Goal: Task Accomplishment & Management: Manage account settings

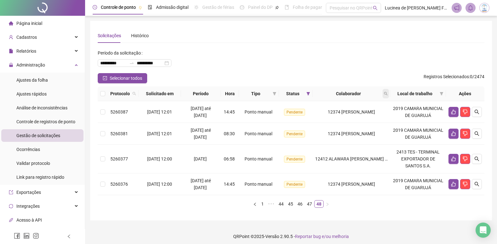
click at [388, 95] on icon "search" at bounding box center [386, 94] width 4 height 4
click at [349, 119] on span "Buscar" at bounding box center [347, 118] width 14 height 7
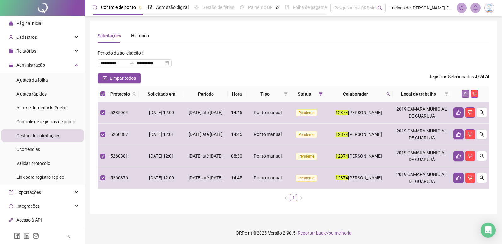
click at [465, 93] on icon "like" at bounding box center [465, 94] width 4 height 4
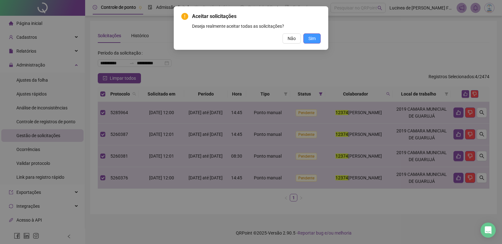
click at [313, 39] on span "Sim" at bounding box center [311, 38] width 7 height 7
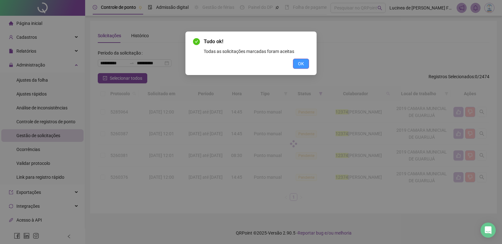
click at [302, 64] on span "OK" at bounding box center [301, 63] width 6 height 7
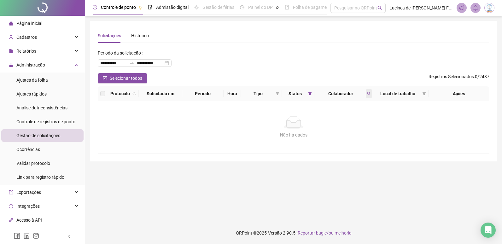
click at [369, 94] on icon "search" at bounding box center [369, 94] width 4 height 4
click at [361, 120] on span "Limpar" at bounding box center [355, 119] width 14 height 7
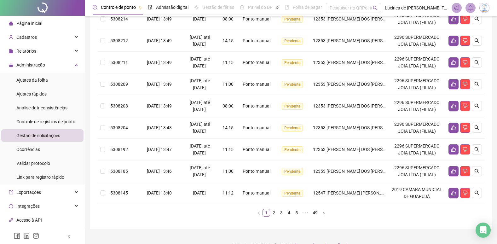
scroll to position [177, 0]
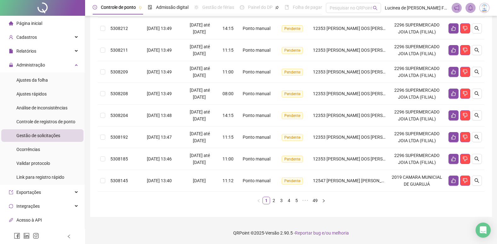
click at [316, 201] on link "49" at bounding box center [315, 200] width 9 height 7
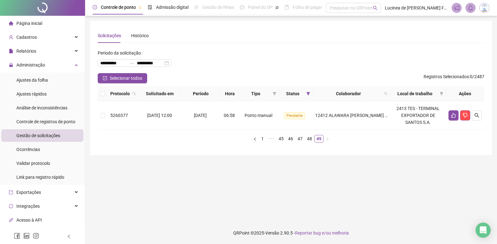
scroll to position [0, 0]
click at [391, 93] on icon "search" at bounding box center [390, 94] width 4 height 4
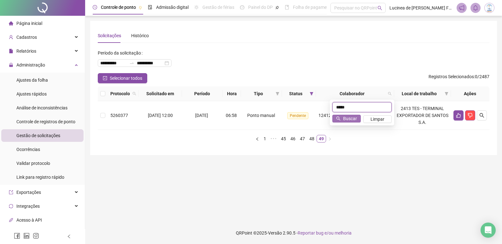
type input "*****"
click at [344, 116] on span "Buscar" at bounding box center [350, 118] width 14 height 7
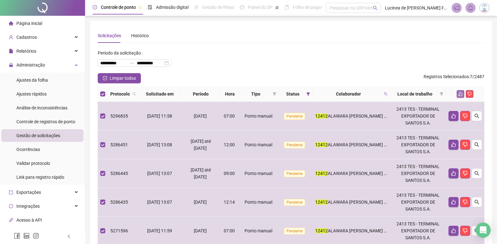
click at [459, 91] on button "button" at bounding box center [461, 94] width 8 height 8
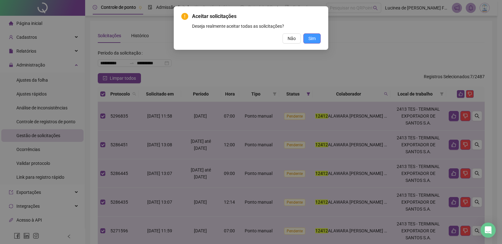
click at [317, 38] on button "Sim" at bounding box center [311, 38] width 17 height 10
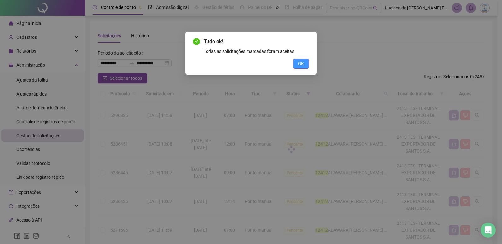
click at [302, 67] on span "OK" at bounding box center [301, 63] width 6 height 7
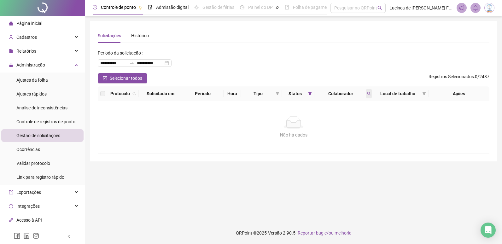
click at [368, 93] on icon "search" at bounding box center [369, 94] width 4 height 4
click at [359, 120] on span "Limpar" at bounding box center [355, 119] width 14 height 7
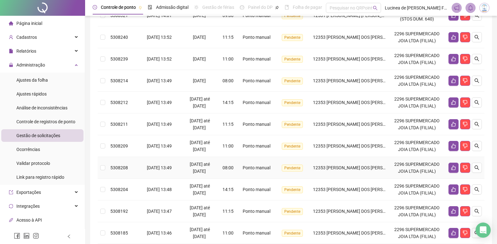
scroll to position [177, 0]
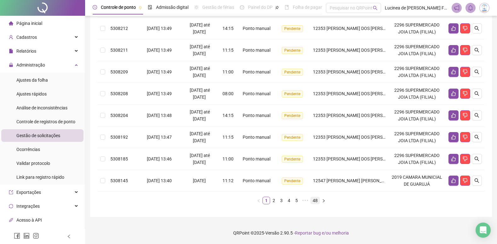
click at [317, 201] on link "48" at bounding box center [315, 200] width 9 height 7
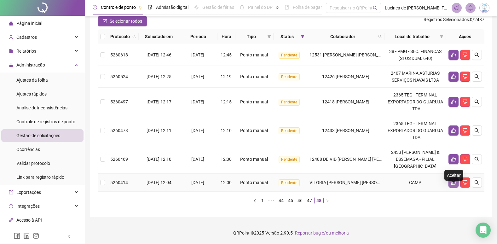
click at [453, 181] on icon "like" at bounding box center [453, 182] width 5 height 5
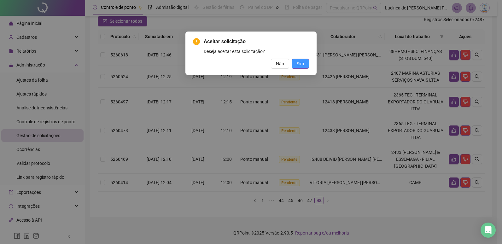
click at [305, 67] on button "Sim" at bounding box center [300, 64] width 17 height 10
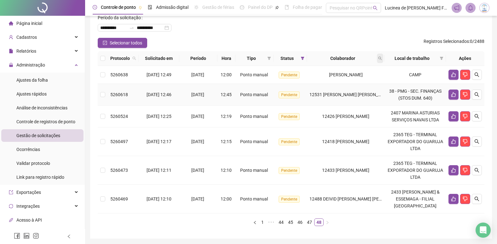
scroll to position [1, 0]
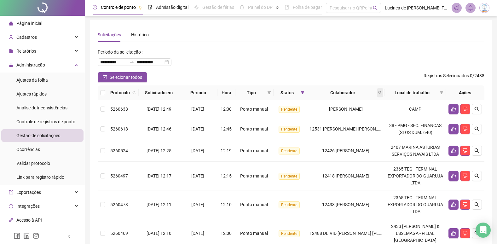
click at [382, 92] on icon "search" at bounding box center [380, 93] width 4 height 4
type input "*****"
click at [348, 118] on span "Buscar" at bounding box center [347, 117] width 14 height 7
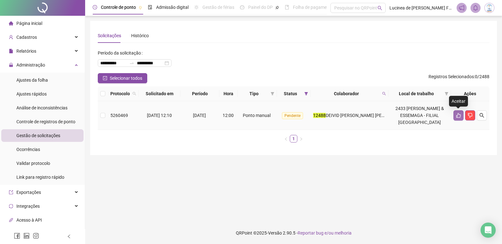
click at [456, 115] on icon "like" at bounding box center [458, 115] width 5 height 5
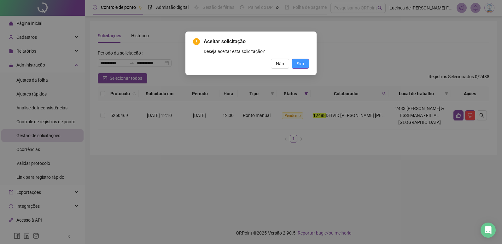
click at [305, 67] on button "Sim" at bounding box center [300, 64] width 17 height 10
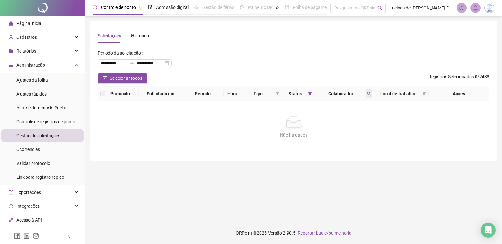
click at [370, 95] on span at bounding box center [369, 93] width 6 height 9
click at [355, 119] on span "Limpar" at bounding box center [355, 119] width 14 height 7
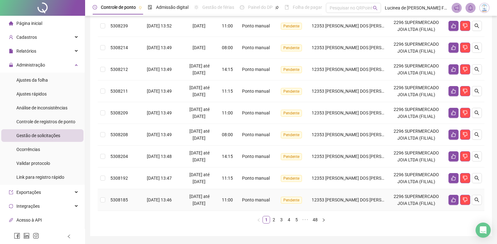
scroll to position [177, 0]
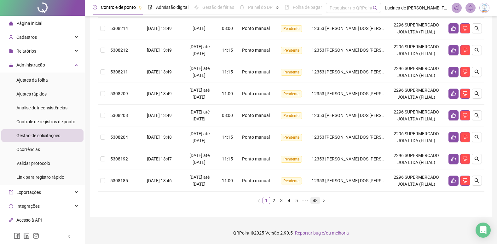
click at [315, 201] on link "48" at bounding box center [315, 200] width 9 height 7
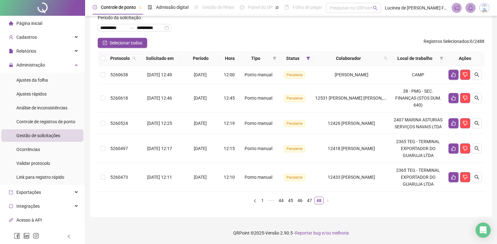
scroll to position [35, 0]
click at [451, 73] on icon "like" at bounding box center [453, 74] width 5 height 5
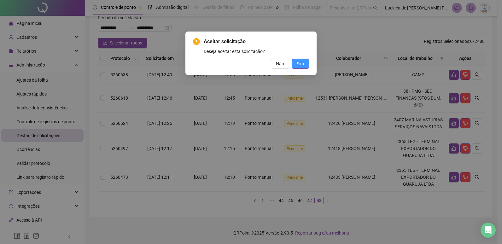
click at [299, 67] on span "Sim" at bounding box center [300, 63] width 7 height 7
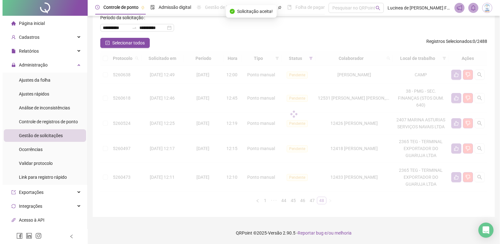
scroll to position [17, 0]
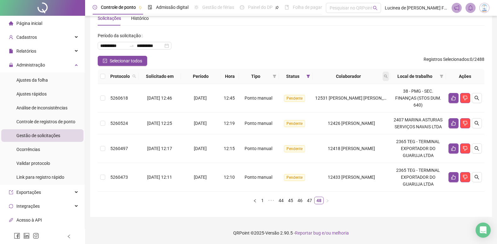
click at [386, 76] on icon "search" at bounding box center [385, 76] width 3 height 3
type input "*****"
click at [349, 102] on span "Buscar" at bounding box center [347, 101] width 14 height 7
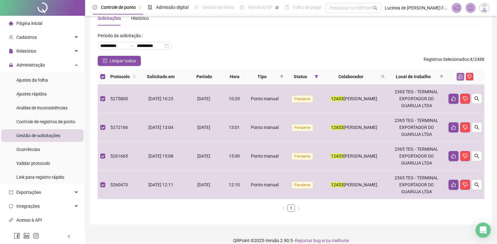
click at [461, 76] on icon "like" at bounding box center [460, 76] width 4 height 4
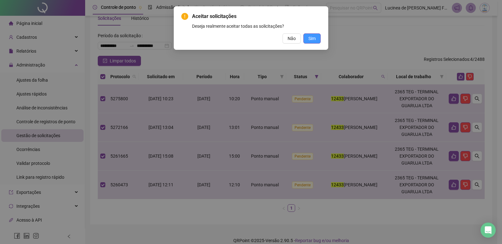
click at [314, 38] on span "Sim" at bounding box center [311, 38] width 7 height 7
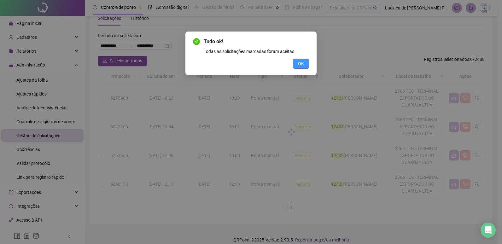
click at [298, 63] on span "OK" at bounding box center [301, 63] width 6 height 7
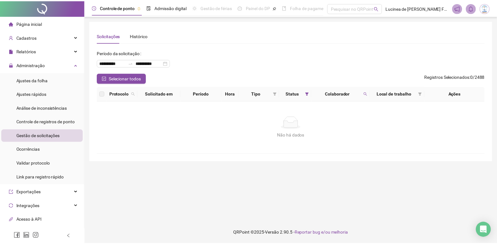
scroll to position [0, 0]
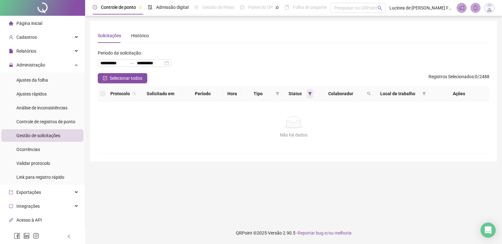
click at [310, 94] on icon "filter" at bounding box center [309, 93] width 3 height 3
click at [284, 128] on span "Aceita" at bounding box center [291, 127] width 16 height 7
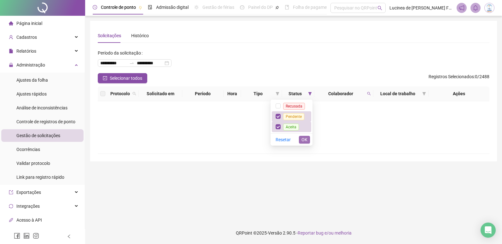
click at [307, 139] on span "OK" at bounding box center [304, 139] width 6 height 7
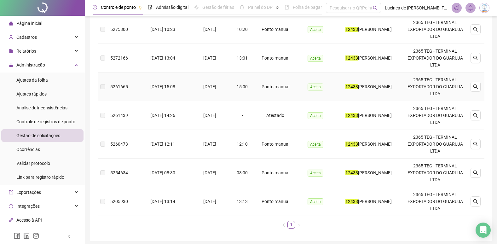
scroll to position [126, 0]
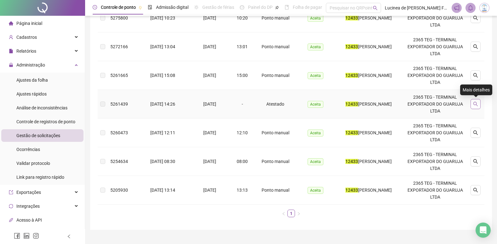
click at [477, 106] on icon "search" at bounding box center [475, 104] width 5 height 5
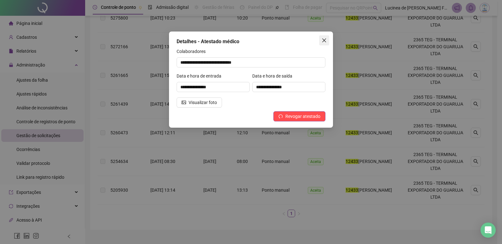
click at [325, 41] on icon "close" at bounding box center [324, 40] width 5 height 5
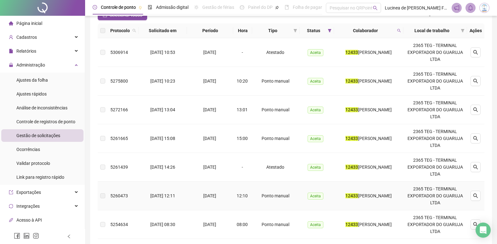
scroll to position [32, 0]
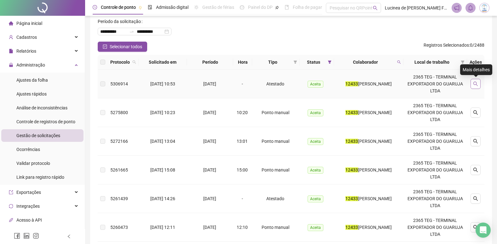
click at [477, 83] on icon "search" at bounding box center [476, 84] width 4 height 4
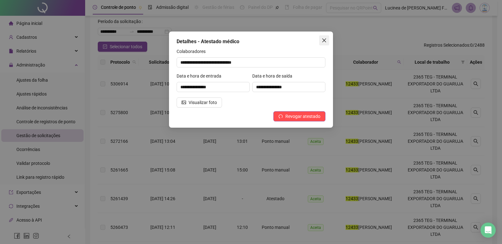
click at [326, 42] on icon "close" at bounding box center [324, 40] width 4 height 4
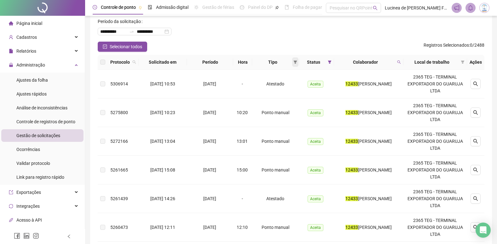
click at [294, 63] on icon "filter" at bounding box center [295, 62] width 3 height 3
click at [328, 62] on icon "filter" at bounding box center [329, 62] width 3 height 3
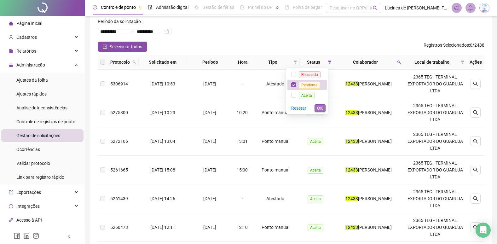
click at [317, 106] on span "OK" at bounding box center [320, 108] width 6 height 7
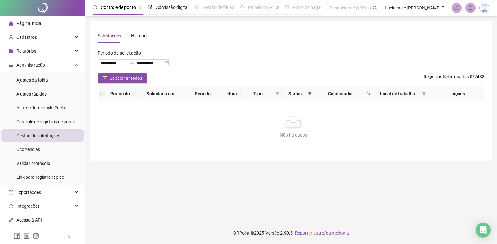
scroll to position [0, 0]
drag, startPoint x: 367, startPoint y: 93, endPoint x: 368, endPoint y: 100, distance: 7.6
click at [367, 95] on icon "search" at bounding box center [369, 94] width 4 height 4
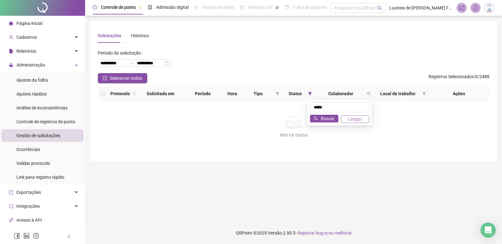
click at [354, 119] on span "Limpar" at bounding box center [355, 119] width 14 height 7
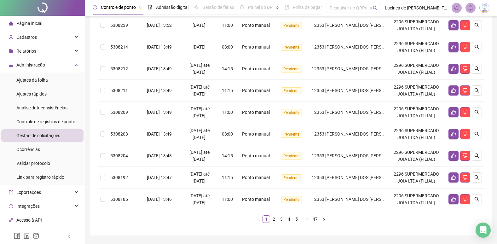
scroll to position [177, 0]
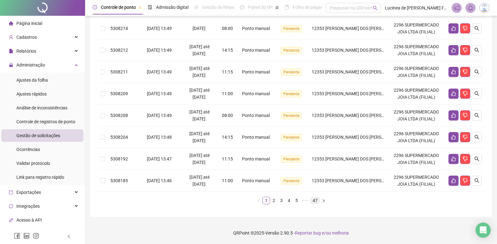
click at [316, 201] on link "47" at bounding box center [315, 200] width 9 height 7
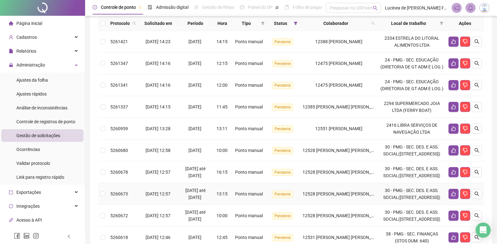
scroll to position [12, 0]
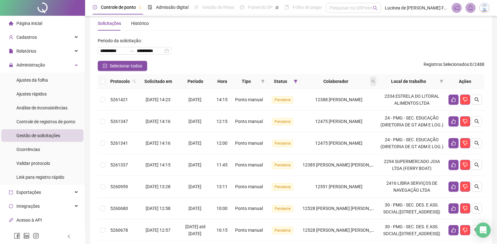
click at [376, 83] on span at bounding box center [373, 81] width 6 height 9
type input "*****"
click at [350, 105] on span "Buscar" at bounding box center [344, 106] width 14 height 7
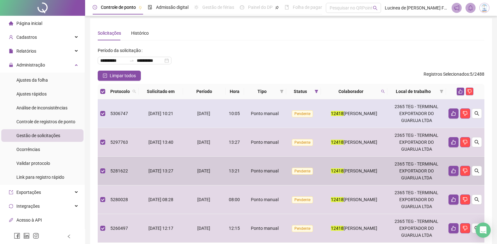
scroll to position [0, 0]
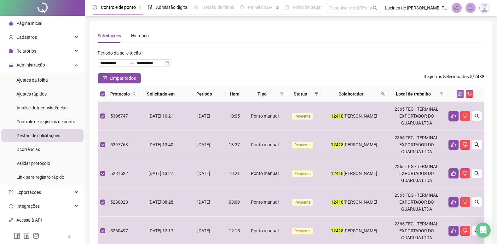
click at [460, 94] on icon "like" at bounding box center [461, 94] width 4 height 4
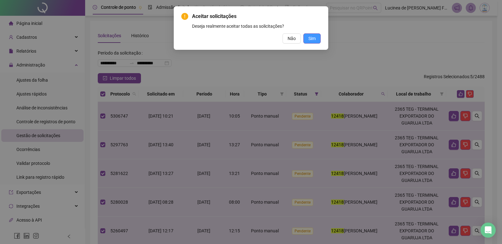
click at [314, 41] on span "Sim" at bounding box center [311, 38] width 7 height 7
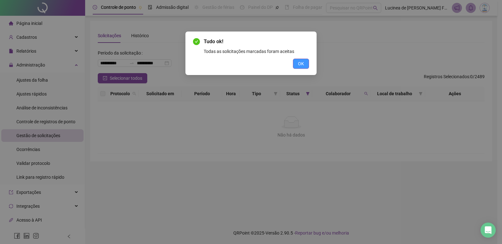
click at [304, 61] on span "OK" at bounding box center [301, 63] width 6 height 7
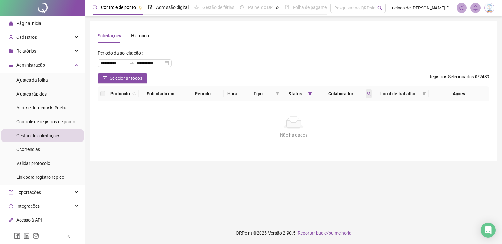
click at [369, 93] on icon "search" at bounding box center [368, 93] width 3 height 3
click at [357, 120] on span "Limpar" at bounding box center [355, 119] width 14 height 7
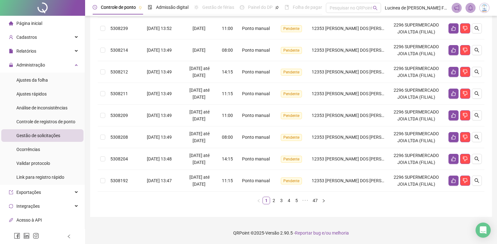
scroll to position [184, 0]
click at [313, 201] on link "47" at bounding box center [315, 200] width 9 height 7
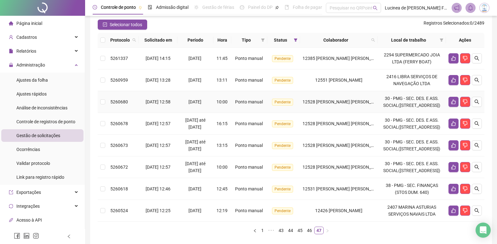
scroll to position [24, 0]
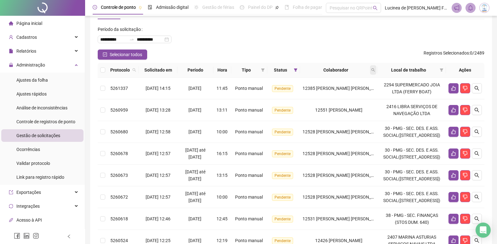
click at [375, 71] on icon "search" at bounding box center [373, 70] width 4 height 4
type input "*****"
click at [339, 93] on span "Buscar" at bounding box center [344, 94] width 14 height 7
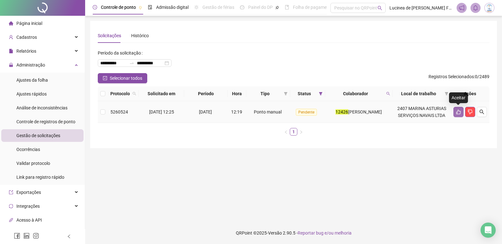
click at [455, 111] on button "button" at bounding box center [458, 112] width 10 height 10
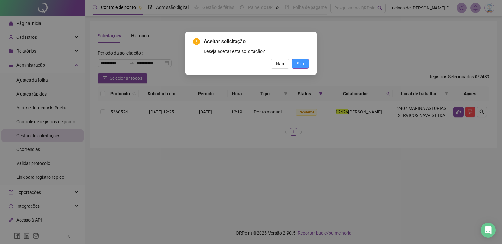
click at [304, 65] on span "Sim" at bounding box center [300, 63] width 7 height 7
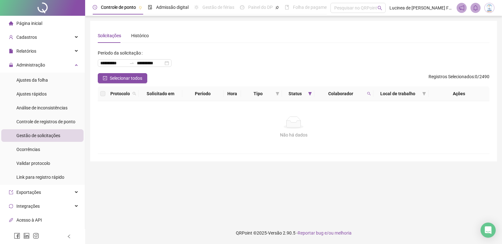
drag, startPoint x: 367, startPoint y: 95, endPoint x: 362, endPoint y: 111, distance: 16.9
click at [367, 96] on span at bounding box center [369, 93] width 6 height 9
click at [354, 119] on span "Limpar" at bounding box center [355, 119] width 14 height 7
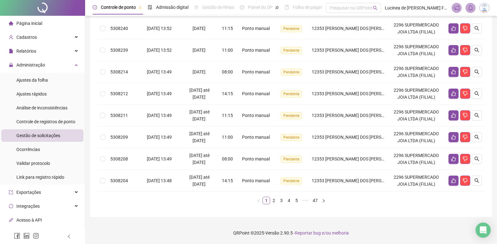
scroll to position [191, 0]
click at [316, 200] on link "47" at bounding box center [315, 200] width 9 height 7
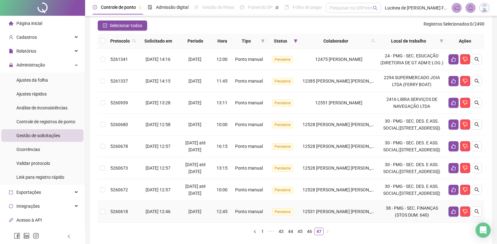
scroll to position [0, 0]
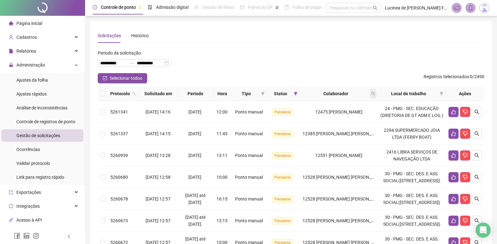
click at [375, 94] on icon "search" at bounding box center [373, 94] width 4 height 4
type input "*****"
click at [346, 117] on span "Buscar" at bounding box center [344, 118] width 14 height 7
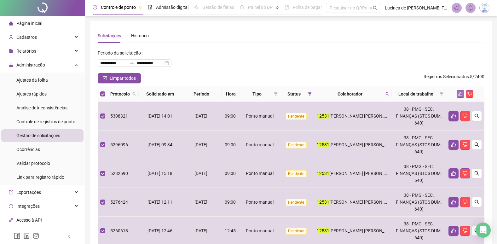
click at [460, 93] on icon "like" at bounding box center [460, 94] width 4 height 4
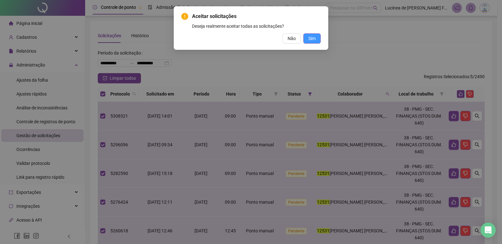
click at [311, 40] on span "Sim" at bounding box center [311, 38] width 7 height 7
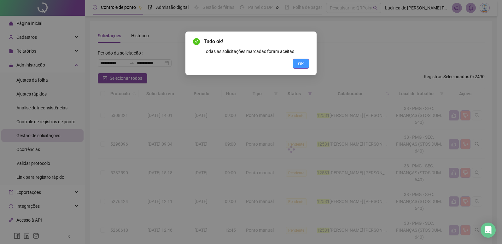
click at [304, 64] on span "OK" at bounding box center [301, 63] width 6 height 7
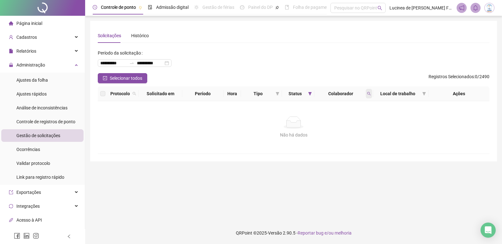
click at [368, 95] on icon "search" at bounding box center [369, 94] width 4 height 4
click at [345, 119] on button "Limpar" at bounding box center [355, 119] width 28 height 8
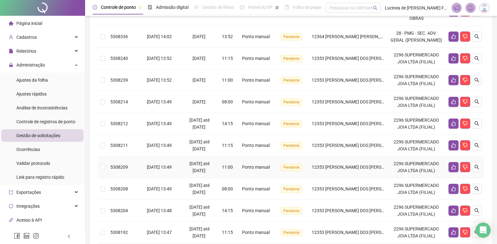
scroll to position [184, 0]
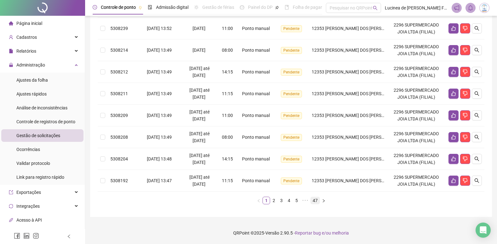
click at [316, 201] on link "47" at bounding box center [315, 200] width 9 height 7
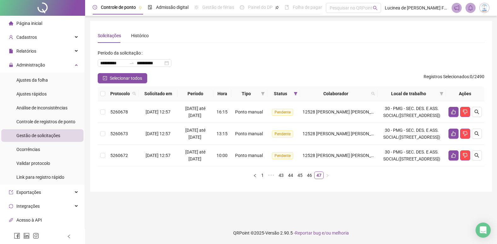
scroll to position [0, 0]
click at [379, 94] on icon "search" at bounding box center [377, 94] width 4 height 4
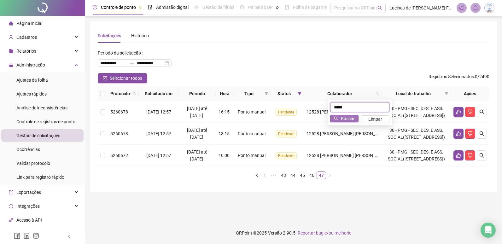
type input "*****"
click at [347, 121] on span "Buscar" at bounding box center [348, 118] width 14 height 7
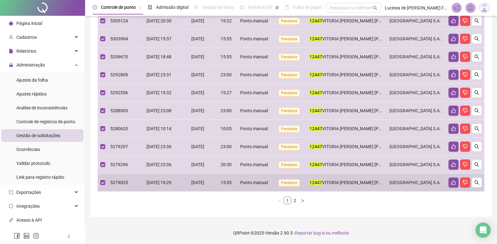
scroll to position [171, 0]
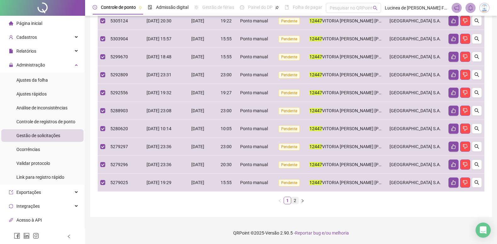
click at [295, 201] on link "2" at bounding box center [295, 200] width 7 height 7
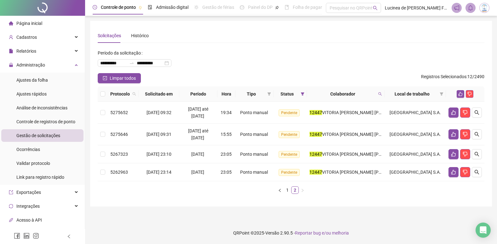
scroll to position [0, 0]
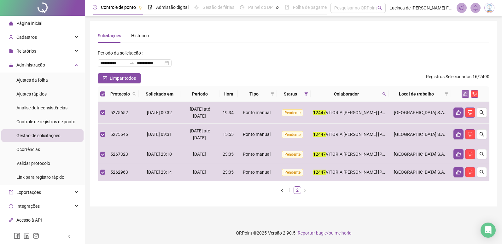
click at [467, 94] on icon "like" at bounding box center [465, 94] width 4 height 4
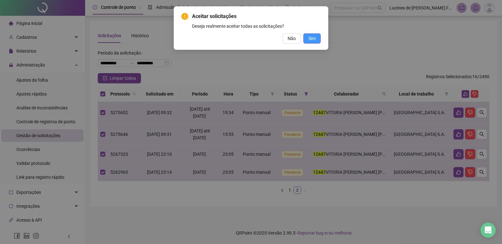
click at [313, 38] on span "Sim" at bounding box center [311, 38] width 7 height 7
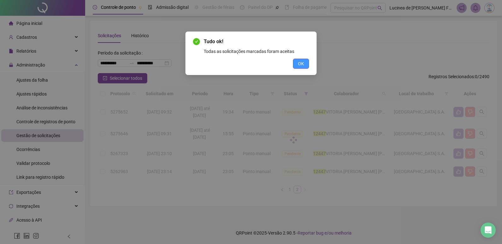
click at [304, 67] on button "OK" at bounding box center [301, 64] width 16 height 10
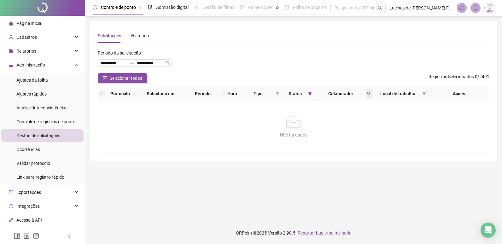
click at [368, 91] on span at bounding box center [369, 93] width 6 height 9
click at [359, 119] on span "Limpar" at bounding box center [355, 119] width 14 height 7
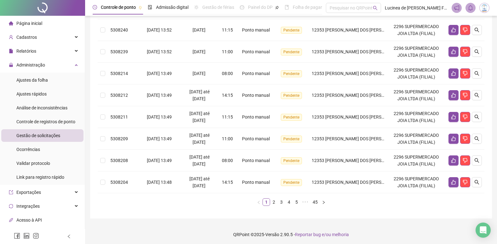
scroll to position [184, 0]
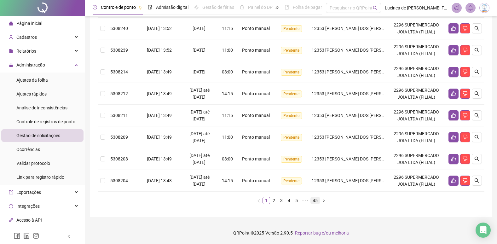
click at [313, 200] on link "45" at bounding box center [315, 200] width 9 height 7
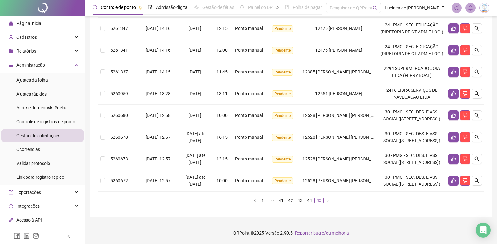
scroll to position [226, 0]
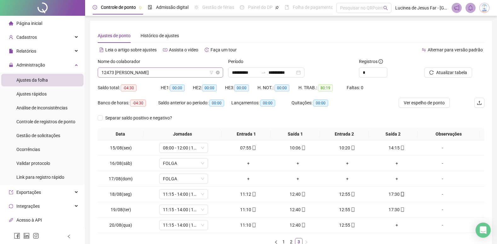
scroll to position [41, 0]
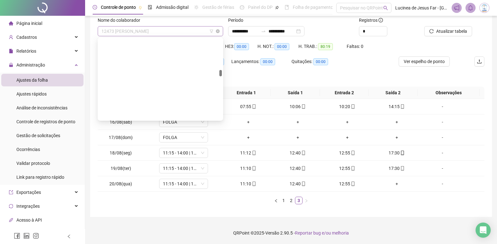
click at [142, 32] on span "12473 [PERSON_NAME]" at bounding box center [161, 30] width 118 height 9
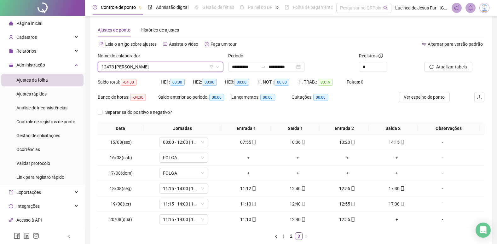
scroll to position [0, 0]
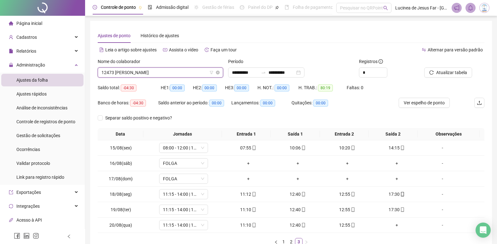
click at [150, 70] on span "12473 [PERSON_NAME]" at bounding box center [161, 72] width 118 height 9
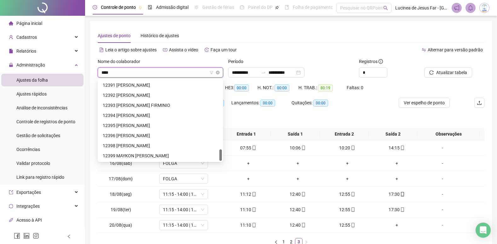
scroll to position [10, 0]
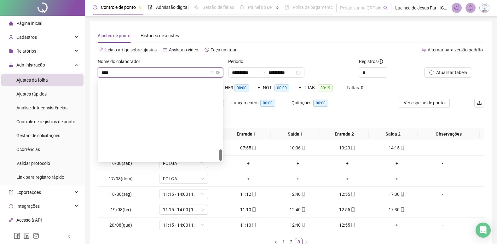
type input "*****"
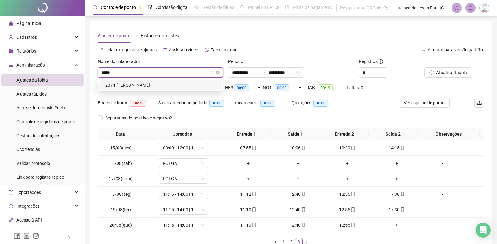
scroll to position [0, 0]
click at [186, 85] on div "12374 [PERSON_NAME]" at bounding box center [160, 85] width 115 height 7
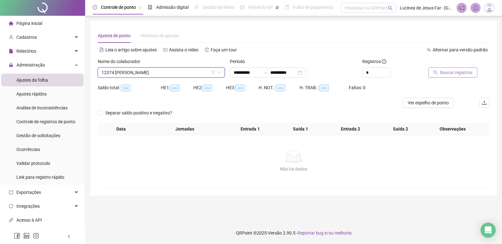
click at [440, 73] on button "Buscar registros" at bounding box center [452, 72] width 49 height 10
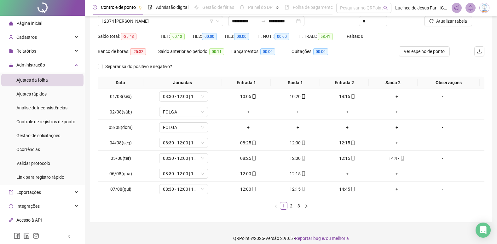
scroll to position [57, 0]
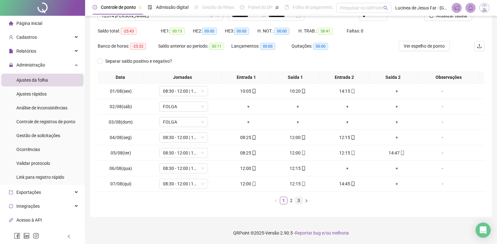
click at [298, 200] on link "3" at bounding box center [298, 200] width 7 height 7
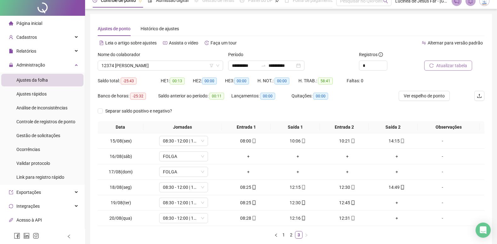
scroll to position [0, 0]
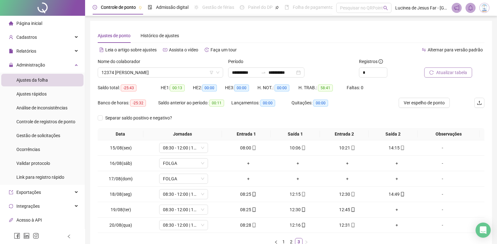
click at [451, 71] on span "Atualizar tabela" at bounding box center [451, 72] width 31 height 7
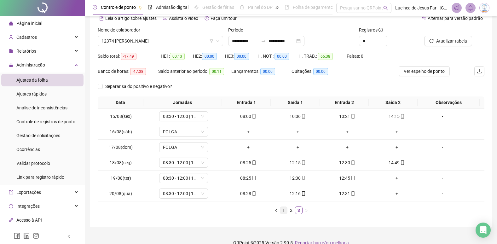
click at [284, 210] on link "1" at bounding box center [283, 210] width 7 height 7
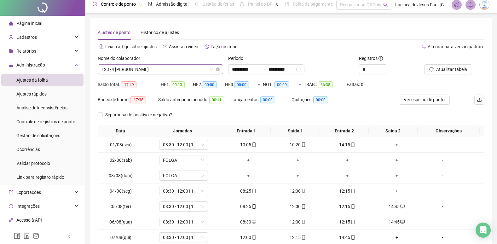
scroll to position [0, 0]
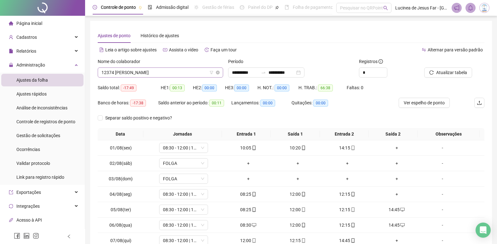
click at [163, 71] on span "12374 [PERSON_NAME]" at bounding box center [161, 72] width 118 height 9
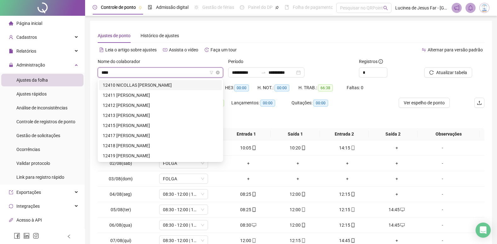
type input "*****"
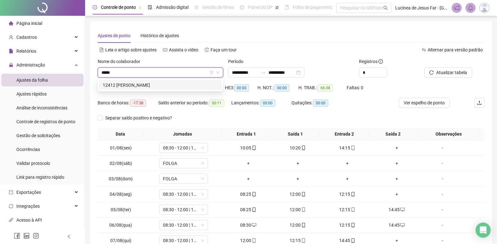
click at [172, 83] on div "12412 [PERSON_NAME]" at bounding box center [160, 85] width 115 height 7
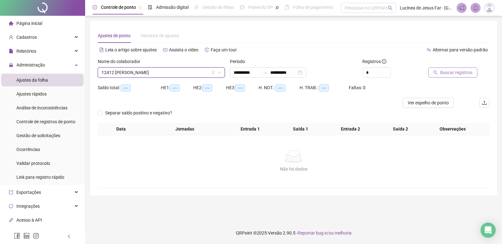
click at [444, 73] on span "Buscar registros" at bounding box center [456, 72] width 32 height 7
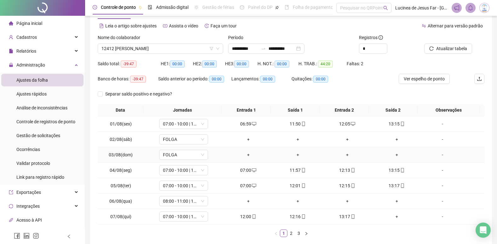
scroll to position [57, 0]
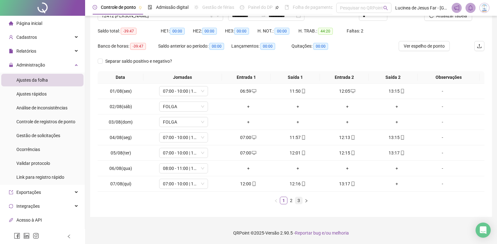
click at [300, 202] on link "3" at bounding box center [298, 200] width 7 height 7
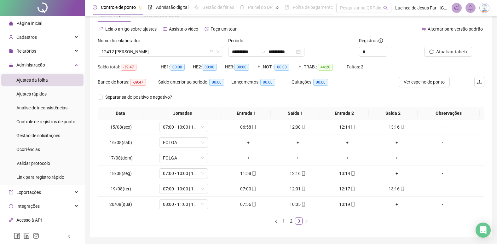
scroll to position [10, 0]
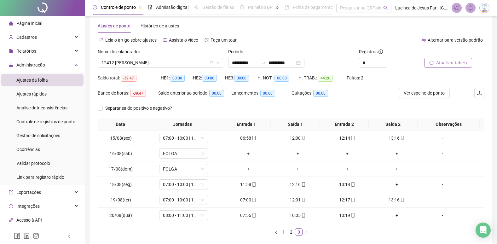
click at [452, 61] on span "Atualizar tabela" at bounding box center [451, 62] width 31 height 7
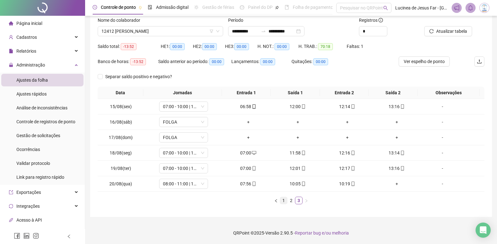
click at [285, 201] on link "1" at bounding box center [283, 200] width 7 height 7
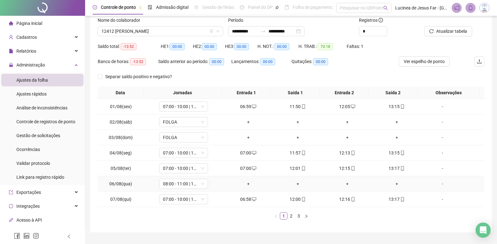
click at [438, 183] on div "-" at bounding box center [442, 183] width 37 height 7
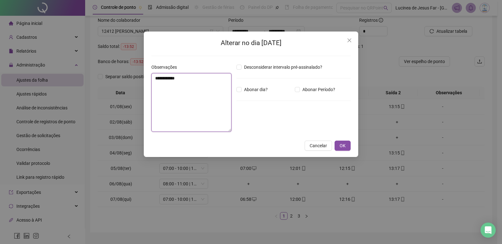
click at [212, 88] on textarea "**********" at bounding box center [191, 102] width 80 height 59
type textarea "**********"
click at [343, 146] on span "OK" at bounding box center [343, 145] width 6 height 7
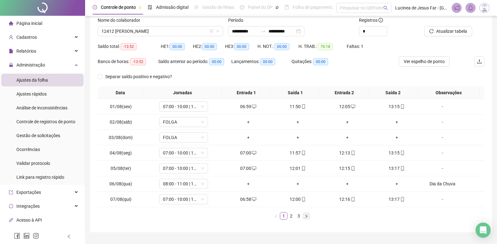
click at [307, 217] on icon "right" at bounding box center [307, 216] width 4 height 4
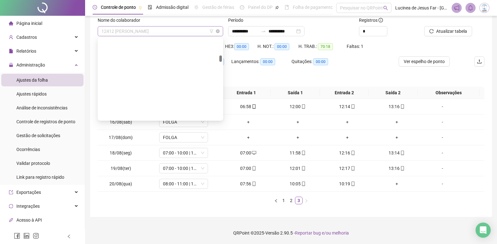
click at [154, 32] on span "12412 [PERSON_NAME]" at bounding box center [161, 30] width 118 height 9
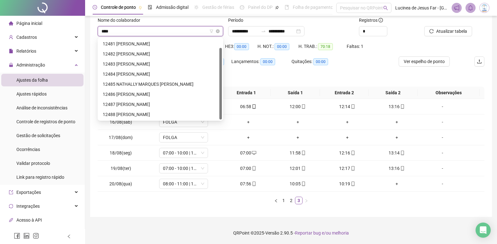
scroll to position [10, 0]
type input "*****"
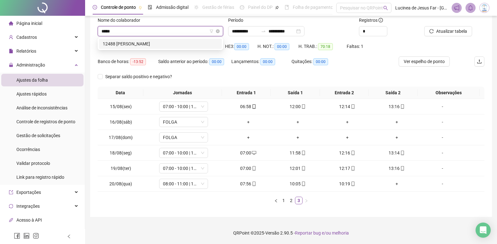
scroll to position [0, 0]
click at [155, 42] on div "12488 [PERSON_NAME]" at bounding box center [160, 43] width 115 height 7
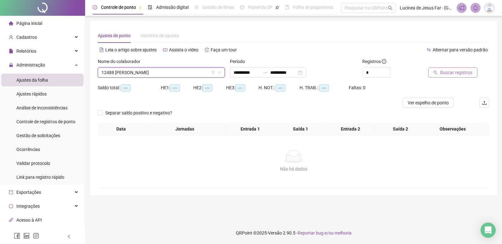
click at [452, 73] on span "Buscar registros" at bounding box center [456, 72] width 32 height 7
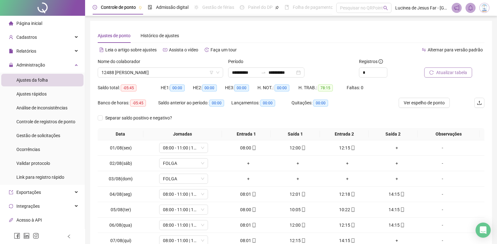
click at [444, 72] on span "Atualizar tabela" at bounding box center [451, 72] width 31 height 7
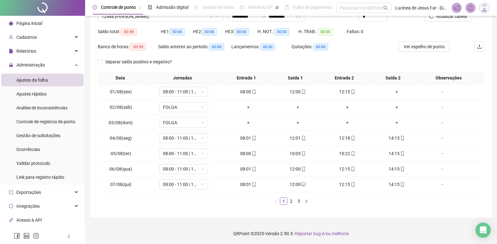
scroll to position [57, 0]
click at [307, 201] on icon "right" at bounding box center [307, 201] width 4 height 4
click at [281, 198] on link "1" at bounding box center [283, 200] width 7 height 7
click at [307, 202] on icon "right" at bounding box center [307, 201] width 4 height 4
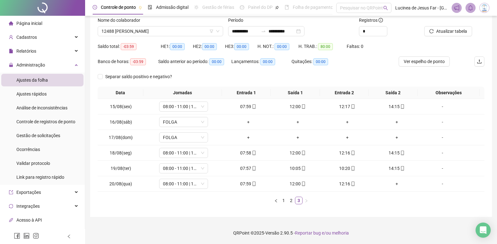
scroll to position [41, 0]
click at [285, 201] on link "1" at bounding box center [283, 200] width 7 height 7
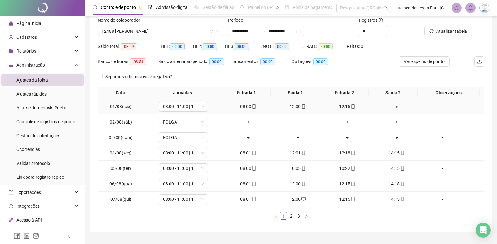
click at [394, 108] on div "+" at bounding box center [397, 106] width 44 height 7
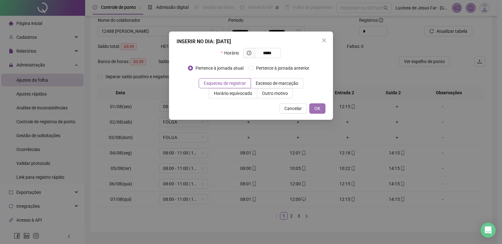
type input "*****"
click at [314, 108] on button "OK" at bounding box center [317, 108] width 16 height 10
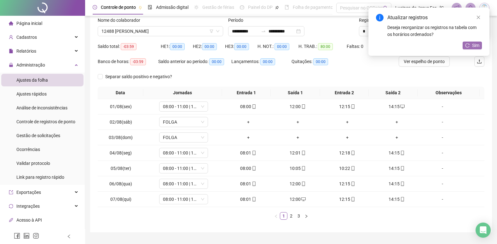
click at [479, 44] on span "Sim" at bounding box center [475, 45] width 7 height 7
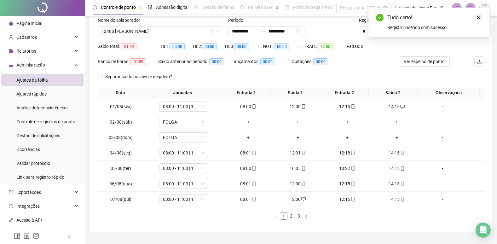
click at [477, 18] on icon "close" at bounding box center [478, 17] width 4 height 4
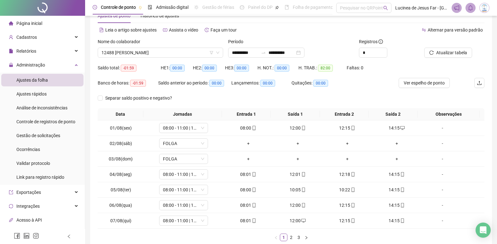
scroll to position [10, 0]
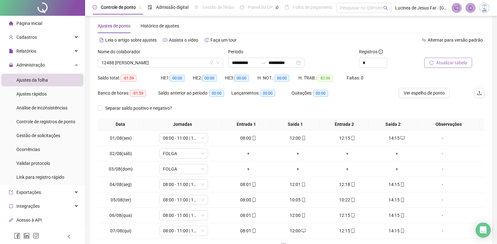
click at [454, 61] on span "Atualizar tabela" at bounding box center [451, 62] width 31 height 7
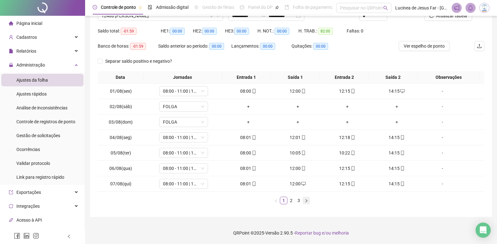
click at [307, 202] on icon "right" at bounding box center [307, 201] width 4 height 4
click at [306, 202] on icon "right" at bounding box center [307, 201] width 4 height 4
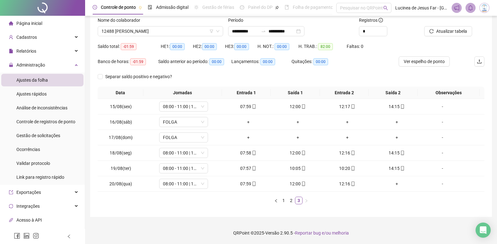
scroll to position [41, 0]
click at [159, 31] on span "12488 [PERSON_NAME]" at bounding box center [161, 30] width 118 height 9
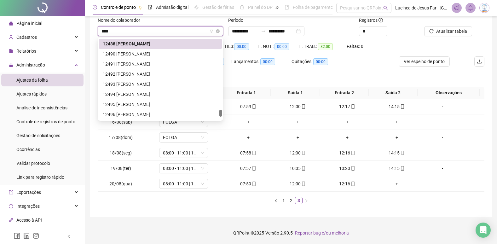
scroll to position [10, 0]
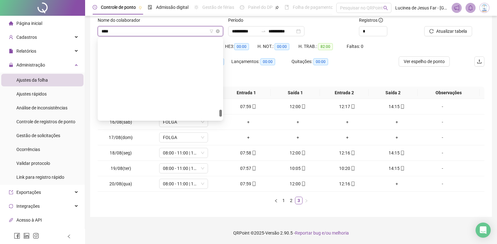
type input "*****"
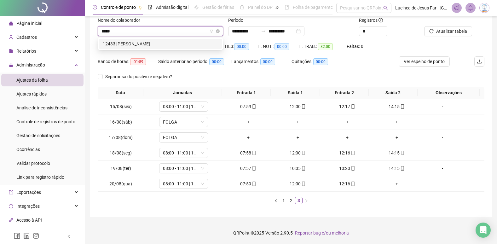
scroll to position [0, 0]
click at [157, 46] on div "12433 [PERSON_NAME]" at bounding box center [160, 43] width 115 height 7
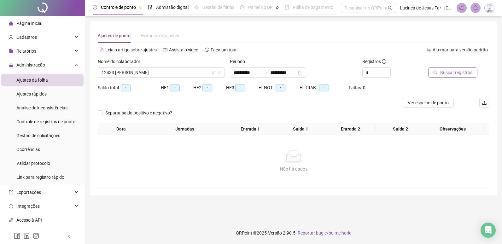
click at [442, 74] on span "Buscar registros" at bounding box center [456, 72] width 32 height 7
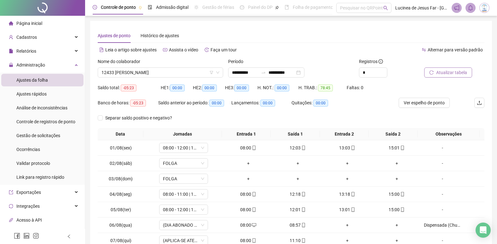
click at [446, 73] on span "Atualizar tabela" at bounding box center [451, 72] width 31 height 7
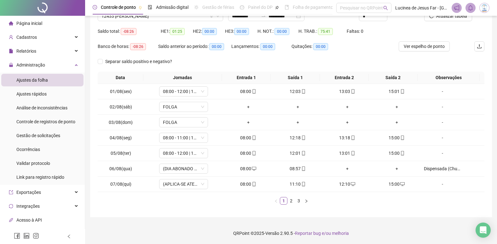
scroll to position [57, 0]
click at [306, 203] on button "button" at bounding box center [307, 201] width 8 height 8
click at [351, 151] on icon "desktop" at bounding box center [353, 153] width 4 height 4
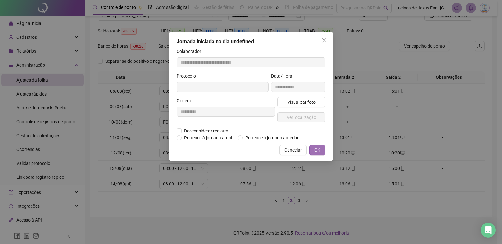
type input "**********"
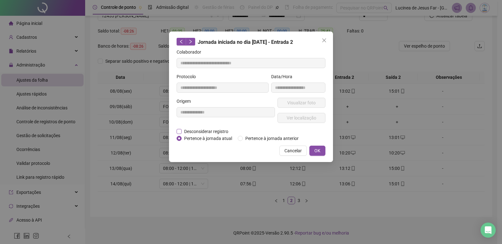
click at [215, 131] on span "Desconsiderar registro" at bounding box center [206, 131] width 49 height 7
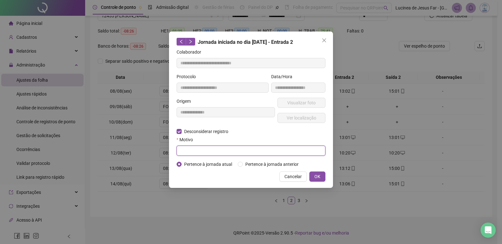
click at [209, 152] on input "text" at bounding box center [251, 151] width 149 height 10
type input "******"
click at [316, 177] on span "OK" at bounding box center [317, 176] width 6 height 7
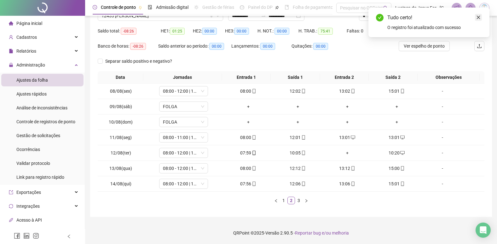
click at [480, 15] on icon "close" at bounding box center [478, 17] width 4 height 4
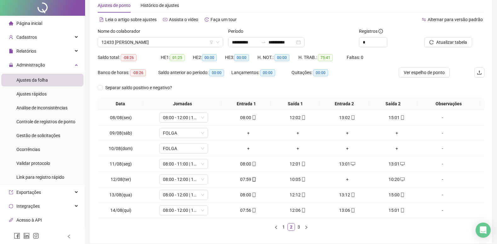
scroll to position [0, 0]
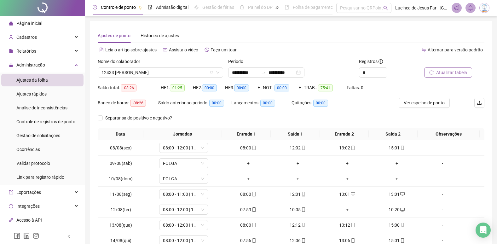
click at [451, 71] on span "Atualizar tabela" at bounding box center [451, 72] width 31 height 7
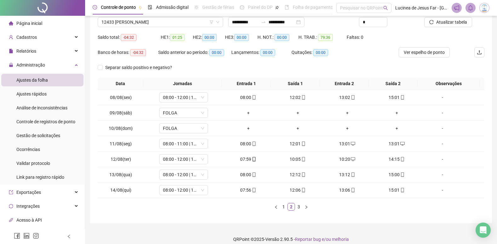
scroll to position [57, 0]
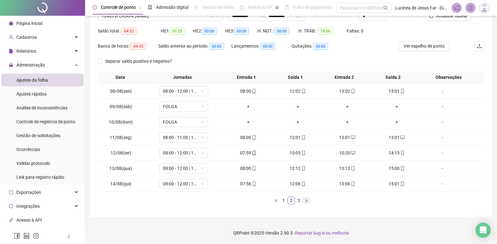
click at [306, 202] on icon "right" at bounding box center [306, 200] width 2 height 3
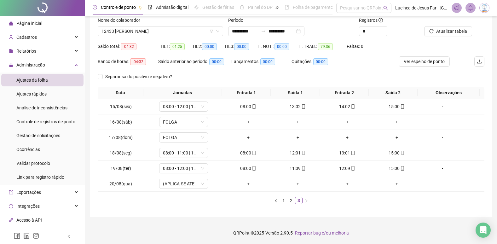
scroll to position [41, 0]
click at [422, 62] on span "Ver espelho de ponto" at bounding box center [424, 61] width 41 height 7
click at [285, 201] on link "1" at bounding box center [283, 200] width 7 height 7
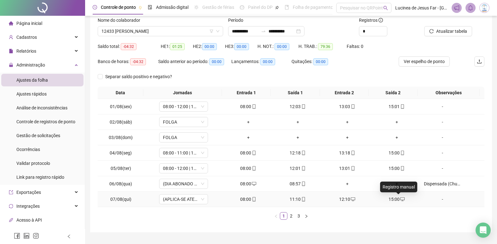
click at [400, 201] on icon "desktop" at bounding box center [402, 199] width 4 height 4
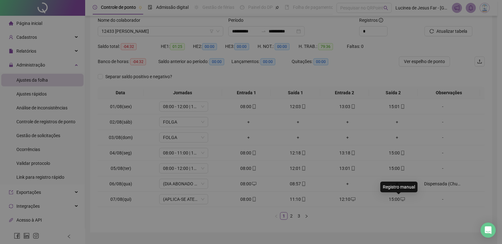
type input "**********"
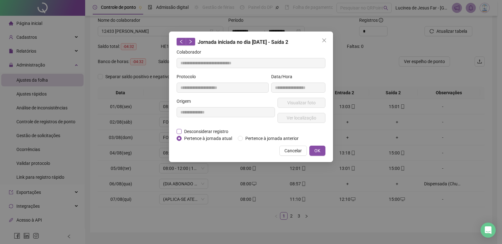
click at [195, 132] on span "Desconsiderar registro" at bounding box center [206, 131] width 49 height 7
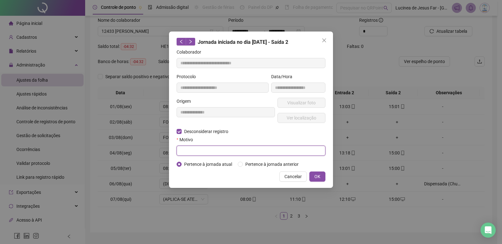
click at [195, 153] on input "text" at bounding box center [251, 151] width 149 height 10
type input "******"
click at [321, 178] on button "OK" at bounding box center [317, 176] width 16 height 10
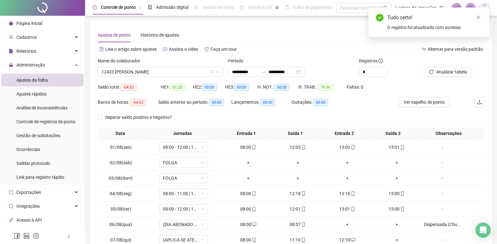
scroll to position [0, 0]
click at [480, 16] on icon "close" at bounding box center [478, 17] width 3 height 3
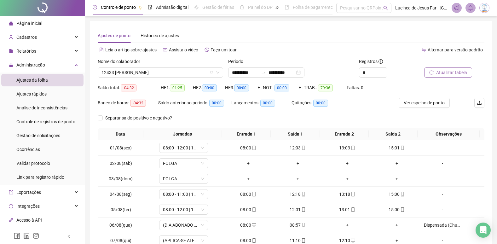
click at [449, 72] on span "Atualizar tabela" at bounding box center [451, 72] width 31 height 7
click at [431, 102] on span "Ver espelho de ponto" at bounding box center [424, 102] width 41 height 7
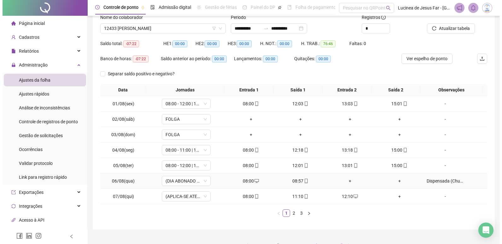
scroll to position [57, 0]
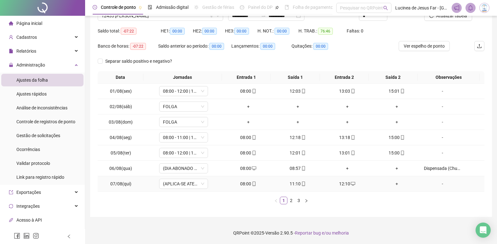
click at [438, 185] on div "-" at bounding box center [442, 183] width 37 height 7
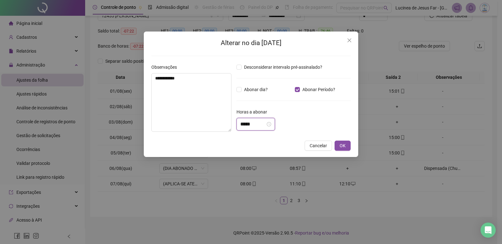
drag, startPoint x: 259, startPoint y: 122, endPoint x: 237, endPoint y: 116, distance: 22.6
click at [227, 123] on div "**********" at bounding box center [251, 100] width 204 height 73
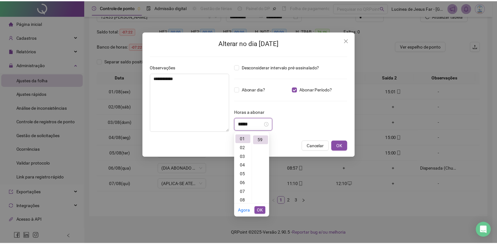
scroll to position [521, 0]
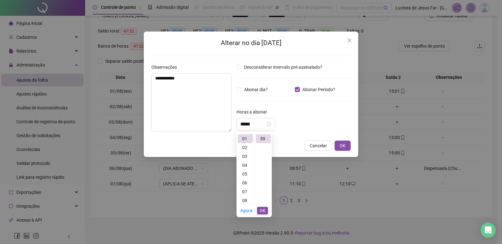
click at [265, 206] on li "OK" at bounding box center [262, 210] width 11 height 13
drag, startPoint x: 262, startPoint y: 211, endPoint x: 269, endPoint y: 206, distance: 8.1
click at [264, 211] on span "OK" at bounding box center [262, 210] width 6 height 7
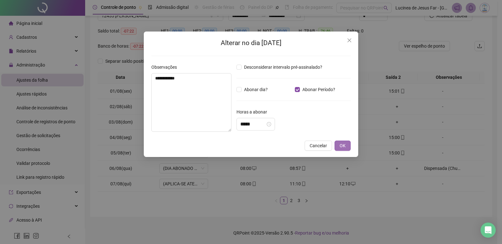
click at [346, 144] on button "OK" at bounding box center [342, 146] width 16 height 10
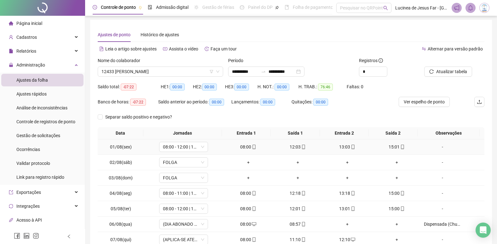
scroll to position [0, 0]
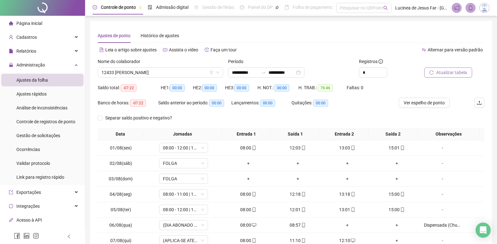
click at [445, 73] on span "Atualizar tabela" at bounding box center [451, 72] width 31 height 7
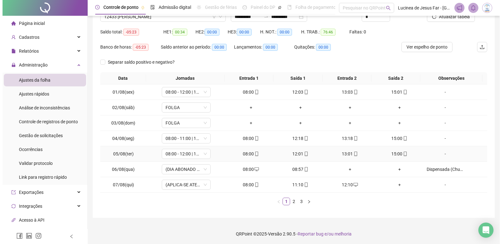
scroll to position [57, 0]
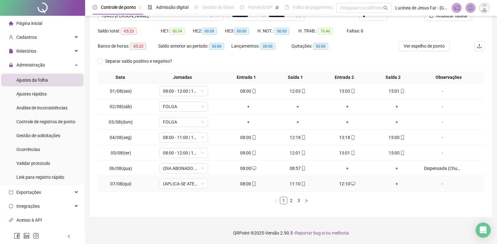
click at [437, 184] on div "-" at bounding box center [442, 183] width 37 height 7
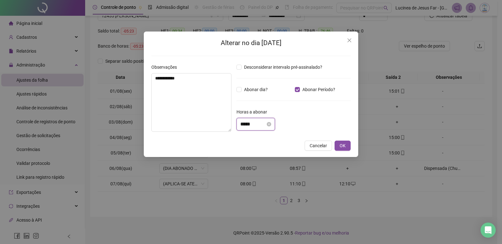
click at [258, 125] on input "*****" at bounding box center [252, 124] width 25 height 8
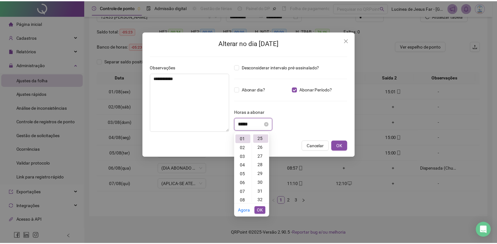
scroll to position [221, 0]
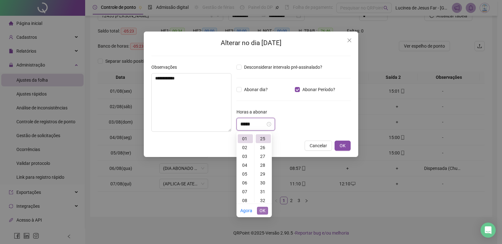
type input "*****"
click at [262, 209] on span "OK" at bounding box center [262, 210] width 6 height 7
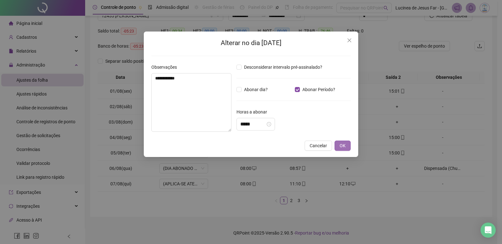
click at [345, 145] on span "OK" at bounding box center [343, 145] width 6 height 7
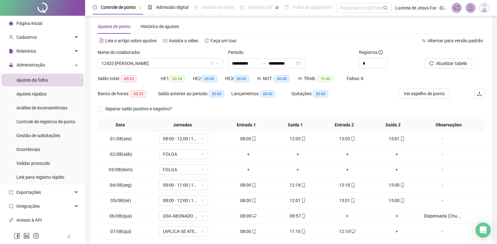
scroll to position [0, 0]
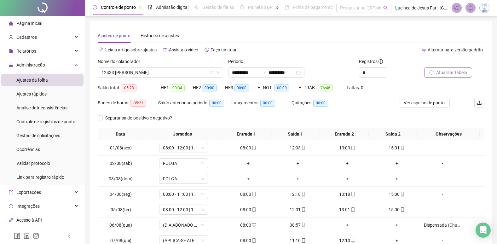
click at [460, 74] on span "Atualizar tabela" at bounding box center [451, 72] width 31 height 7
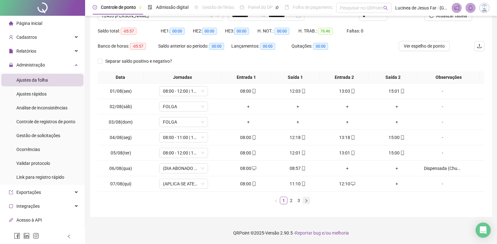
click at [307, 201] on icon "right" at bounding box center [306, 200] width 2 height 3
click at [351, 138] on icon "desktop" at bounding box center [353, 137] width 4 height 4
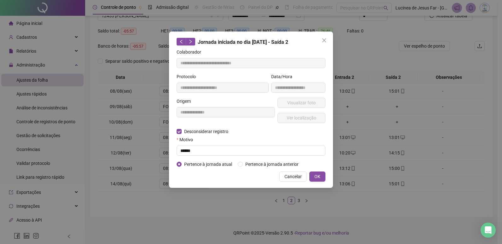
type input "**********"
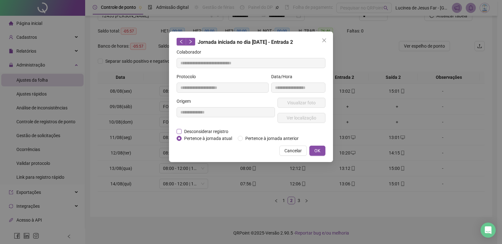
drag, startPoint x: 208, startPoint y: 129, endPoint x: 208, endPoint y: 133, distance: 3.8
click at [208, 129] on span "Desconsiderar registro" at bounding box center [206, 131] width 49 height 7
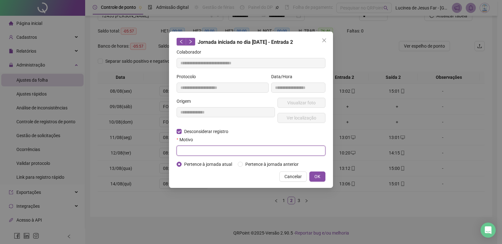
click at [195, 151] on input "text" at bounding box center [251, 151] width 149 height 10
type input "******"
click at [316, 174] on span "OK" at bounding box center [317, 176] width 6 height 7
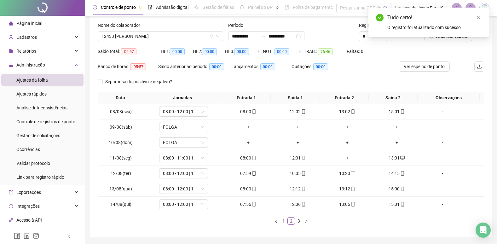
scroll to position [25, 0]
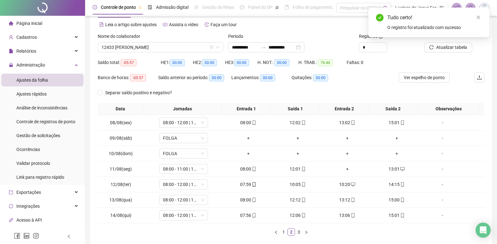
click at [482, 17] on div "Tudo certo! O registro foi atualizado com sucesso" at bounding box center [429, 23] width 121 height 30
click at [478, 18] on icon "close" at bounding box center [478, 17] width 3 height 3
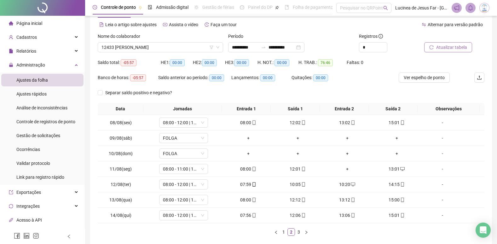
click at [456, 44] on span "Atualizar tabela" at bounding box center [451, 47] width 31 height 7
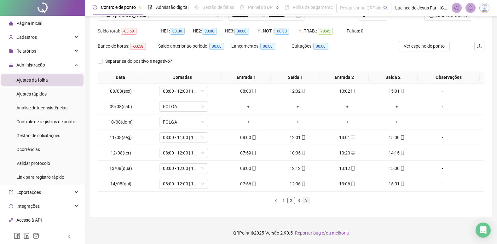
click at [306, 202] on icon "right" at bounding box center [307, 201] width 4 height 4
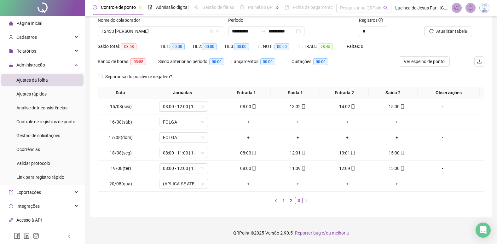
scroll to position [41, 0]
click at [184, 33] on span "12433 [PERSON_NAME]" at bounding box center [161, 30] width 118 height 9
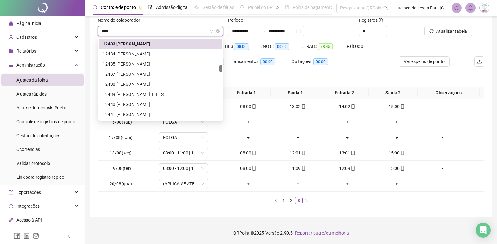
scroll to position [0, 0]
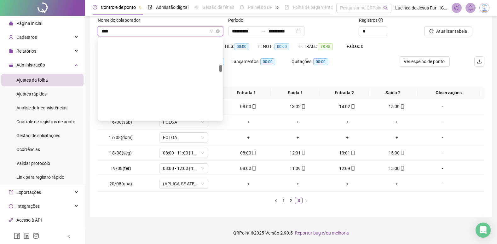
type input "*****"
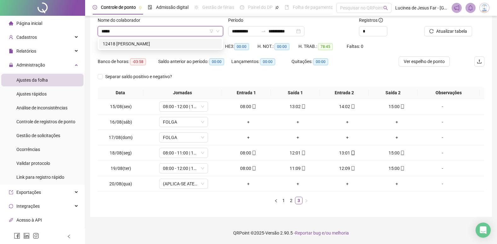
click at [183, 42] on div "12418 [PERSON_NAME]" at bounding box center [160, 43] width 115 height 7
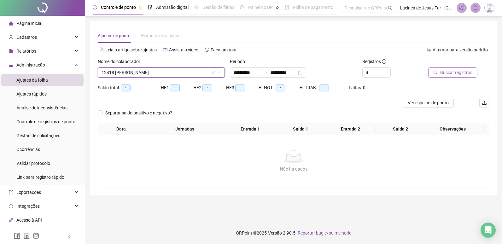
drag, startPoint x: 461, startPoint y: 72, endPoint x: 460, endPoint y: 76, distance: 4.3
click at [460, 76] on span "Buscar registros" at bounding box center [456, 72] width 32 height 7
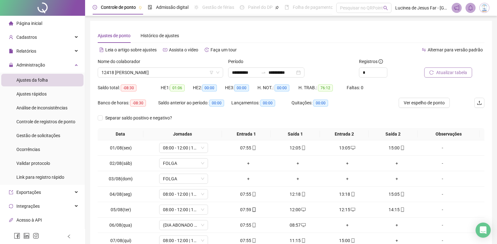
click at [459, 70] on span "Atualizar tabela" at bounding box center [451, 72] width 31 height 7
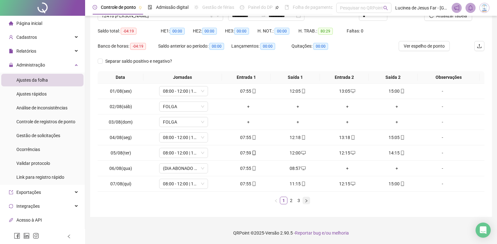
click at [306, 203] on button "button" at bounding box center [307, 201] width 8 height 8
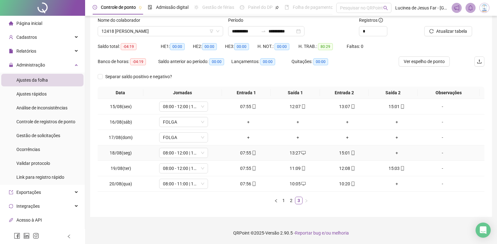
click at [393, 153] on div "+" at bounding box center [397, 152] width 44 height 7
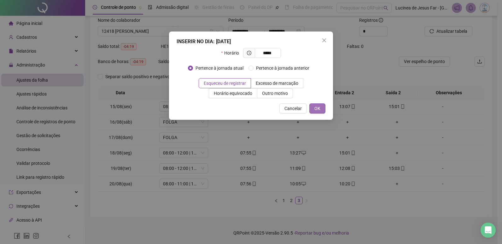
type input "*****"
click at [318, 108] on span "OK" at bounding box center [317, 108] width 6 height 7
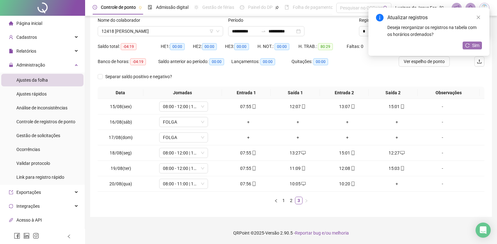
click at [477, 45] on span "Sim" at bounding box center [475, 45] width 7 height 7
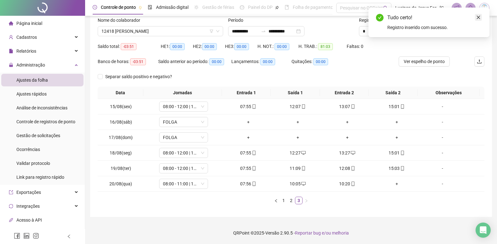
click at [480, 17] on icon "close" at bounding box center [478, 17] width 4 height 4
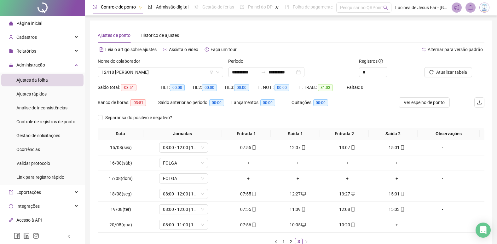
scroll to position [0, 0]
click at [455, 73] on span "Atualizar tabela" at bounding box center [451, 72] width 31 height 7
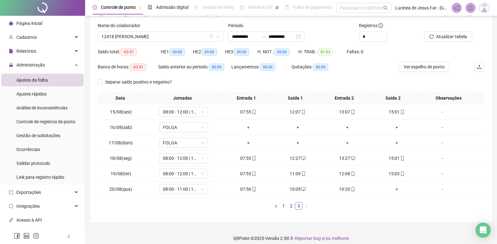
scroll to position [41, 0]
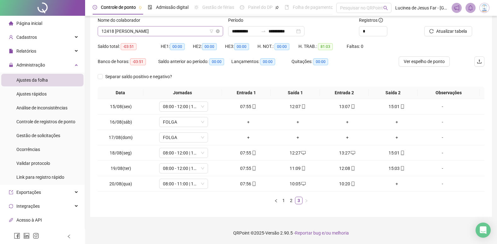
click at [158, 31] on span "12418 [PERSON_NAME]" at bounding box center [161, 30] width 118 height 9
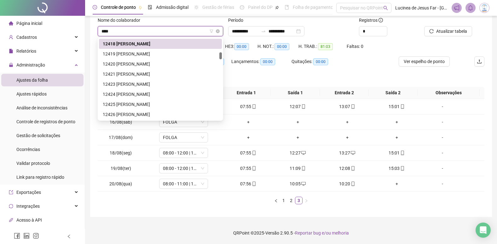
scroll to position [10, 0]
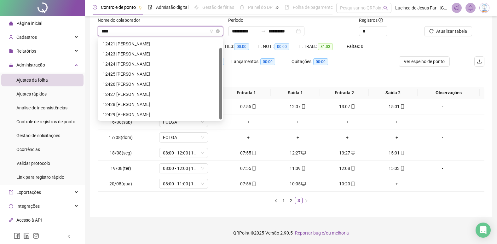
type input "*****"
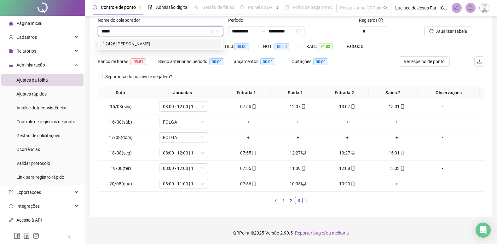
click at [161, 44] on div "12426 [PERSON_NAME]" at bounding box center [160, 43] width 115 height 7
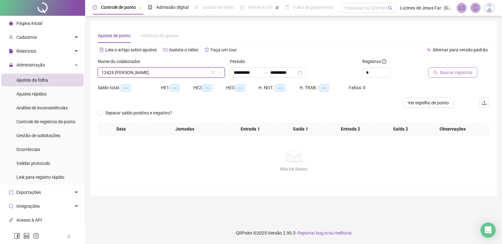
click at [464, 74] on span "Buscar registros" at bounding box center [456, 72] width 32 height 7
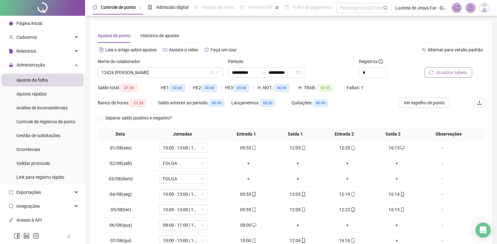
click at [452, 71] on span "Atualizar tabela" at bounding box center [451, 72] width 31 height 7
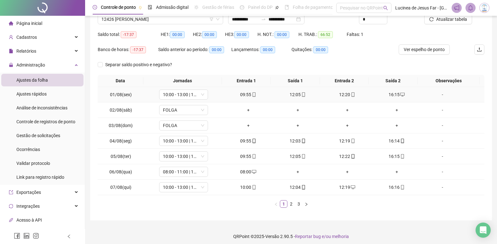
scroll to position [57, 0]
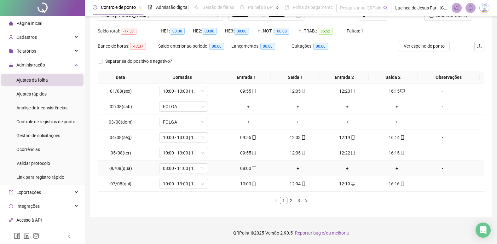
click at [439, 169] on div "-" at bounding box center [442, 168] width 37 height 7
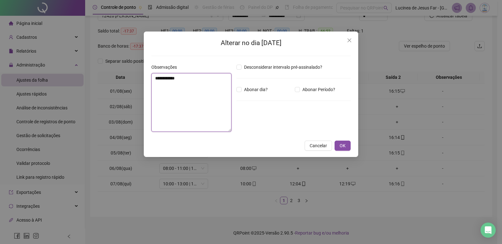
click at [174, 79] on textarea "**********" at bounding box center [191, 102] width 80 height 59
type textarea "**********"
click at [342, 145] on span "OK" at bounding box center [343, 145] width 6 height 7
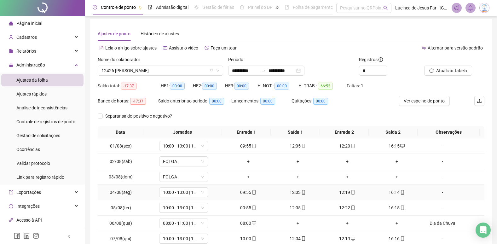
scroll to position [0, 0]
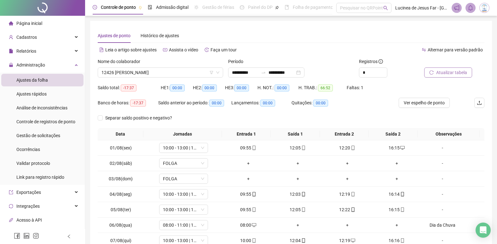
click at [445, 75] on span "Atualizar tabela" at bounding box center [451, 72] width 31 height 7
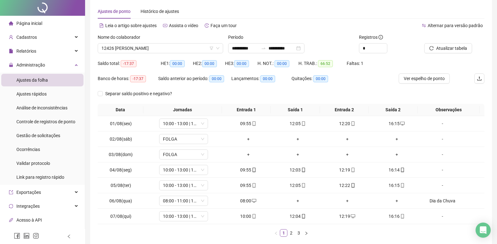
scroll to position [57, 0]
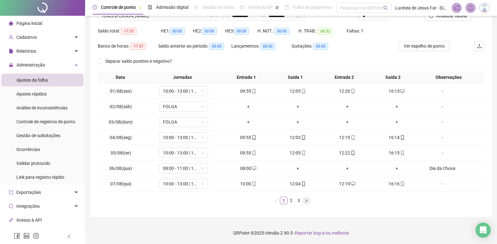
click at [308, 201] on icon "right" at bounding box center [307, 201] width 4 height 4
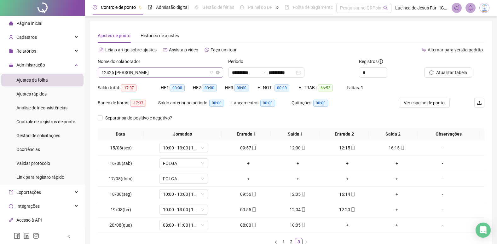
scroll to position [726, 0]
click at [138, 77] on span "12426 [PERSON_NAME]" at bounding box center [161, 72] width 118 height 9
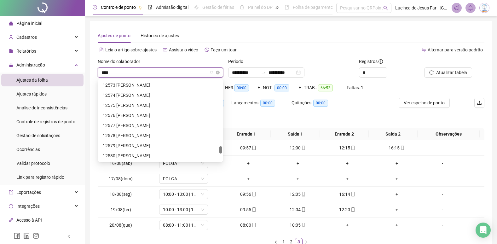
scroll to position [10, 0]
type input "*****"
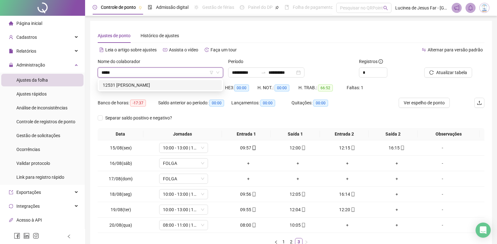
click at [148, 84] on div "12531 [PERSON_NAME]" at bounding box center [160, 85] width 115 height 7
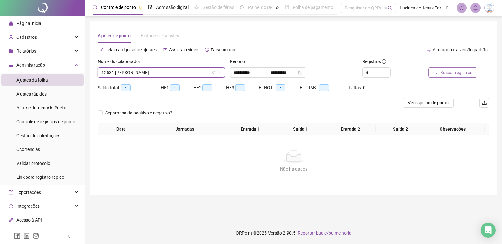
click at [456, 73] on span "Buscar registros" at bounding box center [456, 72] width 32 height 7
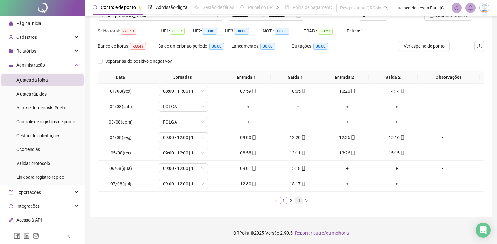
click at [300, 200] on link "3" at bounding box center [298, 200] width 7 height 7
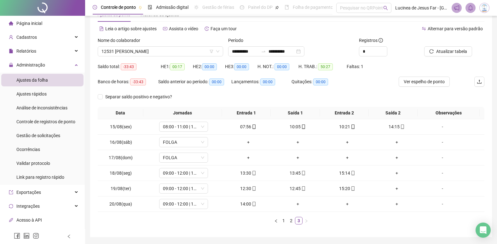
scroll to position [10, 0]
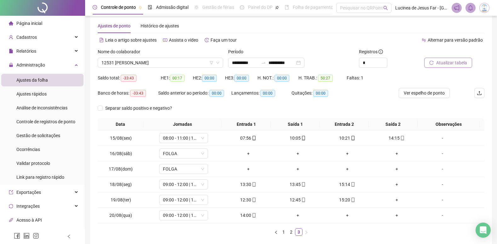
click at [448, 63] on span "Atualizar tabela" at bounding box center [451, 62] width 31 height 7
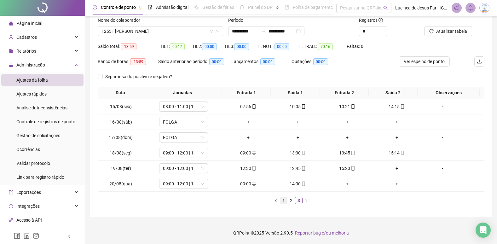
click at [282, 202] on link "1" at bounding box center [283, 200] width 7 height 7
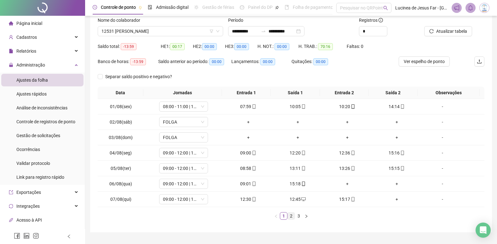
click at [291, 218] on link "2" at bounding box center [291, 215] width 7 height 7
click at [306, 216] on icon "right" at bounding box center [306, 215] width 2 height 3
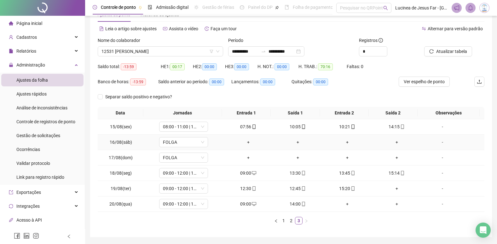
scroll to position [0, 0]
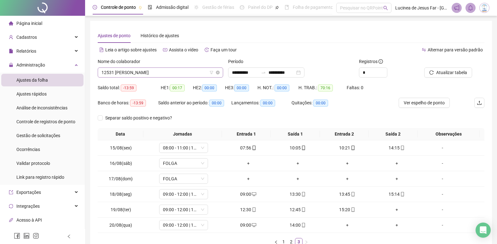
click at [154, 71] on span "12531 [PERSON_NAME]" at bounding box center [161, 72] width 118 height 9
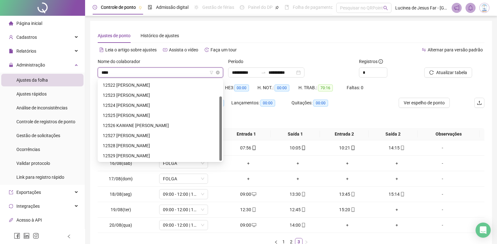
scroll to position [20, 0]
type input "*****"
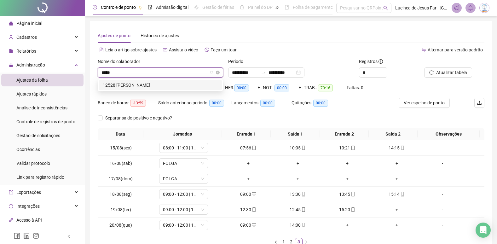
scroll to position [0, 0]
click at [160, 84] on div "12528 [PERSON_NAME]" at bounding box center [160, 85] width 115 height 7
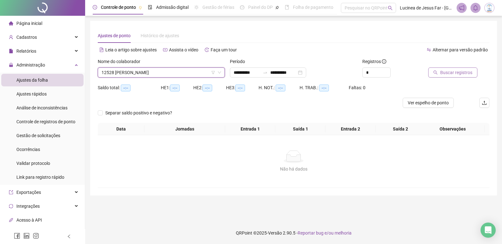
click at [457, 71] on span "Buscar registros" at bounding box center [456, 72] width 32 height 7
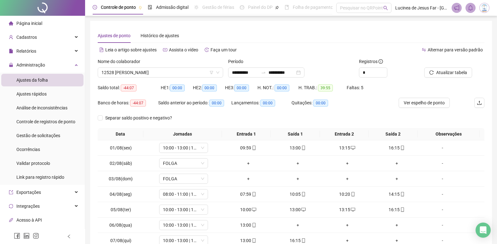
click at [174, 67] on div "Nome do colaborador" at bounding box center [160, 62] width 125 height 9
click at [179, 73] on span "12528 [PERSON_NAME]" at bounding box center [161, 72] width 118 height 9
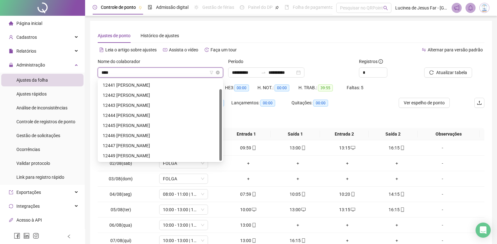
scroll to position [10, 0]
type input "*****"
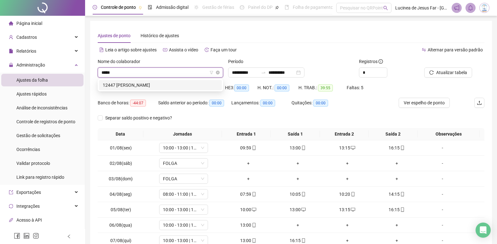
scroll to position [0, 0]
click at [171, 87] on div "12447 [PERSON_NAME]" at bounding box center [160, 85] width 115 height 7
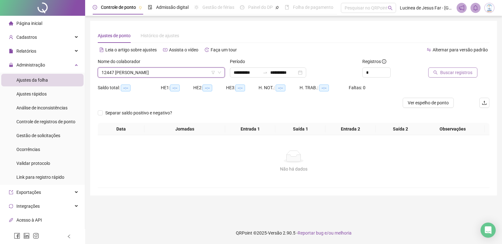
click at [444, 71] on span "Buscar registros" at bounding box center [456, 72] width 32 height 7
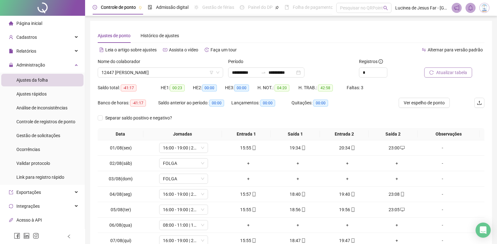
click at [454, 72] on span "Atualizar tabela" at bounding box center [451, 72] width 31 height 7
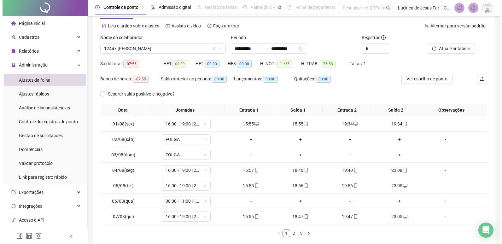
scroll to position [57, 0]
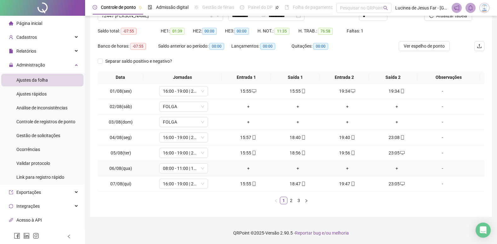
click at [439, 168] on div "-" at bounding box center [442, 168] width 37 height 7
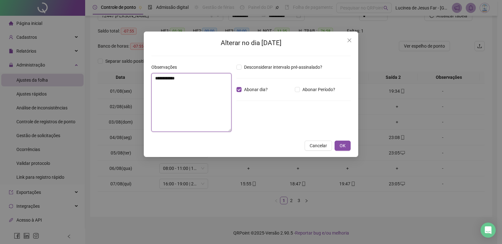
click at [194, 84] on textarea "**********" at bounding box center [191, 102] width 80 height 59
type textarea "**********"
click at [344, 144] on span "OK" at bounding box center [343, 145] width 6 height 7
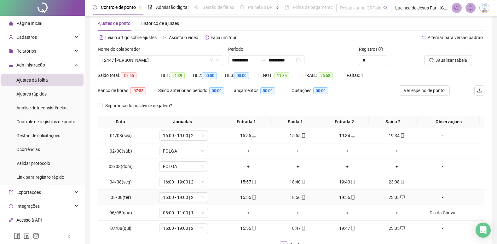
scroll to position [0, 0]
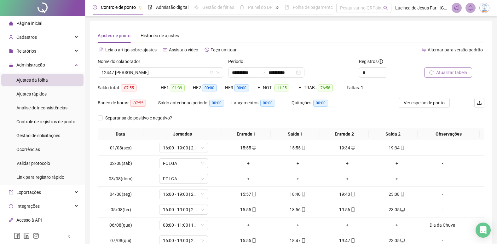
click at [452, 73] on span "Atualizar tabela" at bounding box center [451, 72] width 31 height 7
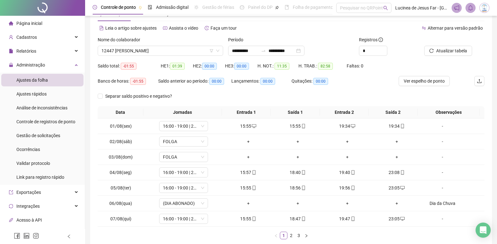
scroll to position [57, 0]
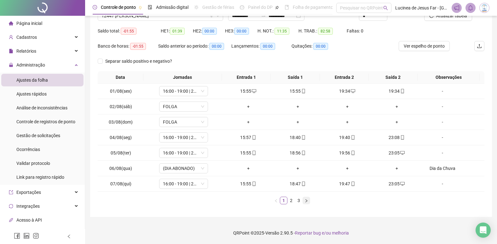
click at [307, 203] on icon "right" at bounding box center [307, 201] width 4 height 4
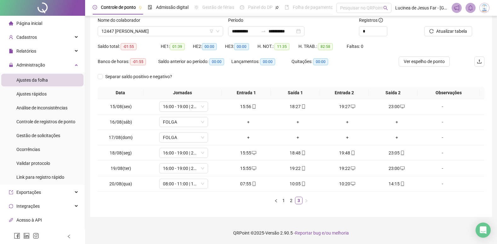
scroll to position [41, 0]
click at [426, 64] on span "Ver espelho de ponto" at bounding box center [424, 61] width 41 height 7
click at [283, 201] on link "1" at bounding box center [283, 200] width 7 height 7
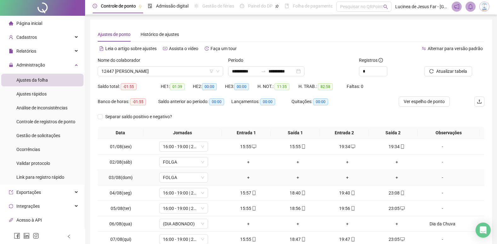
scroll to position [0, 0]
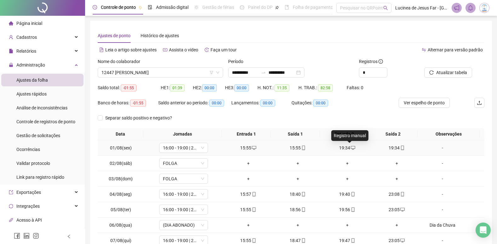
click at [352, 148] on icon "desktop" at bounding box center [353, 148] width 4 height 4
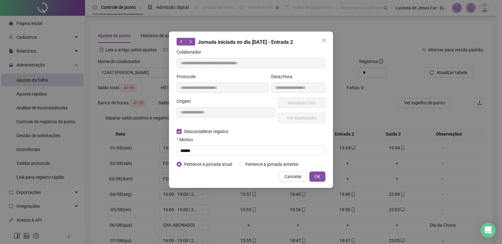
type input "**********"
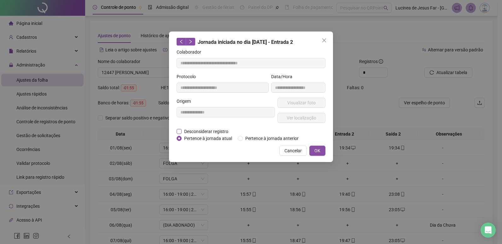
click at [201, 131] on span "Desconsiderar registro" at bounding box center [206, 131] width 49 height 7
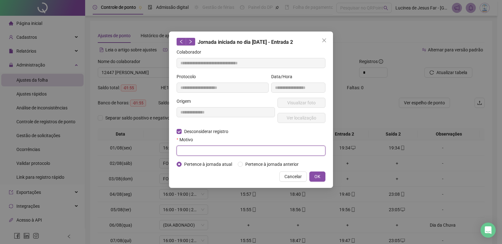
click at [222, 151] on input "text" at bounding box center [251, 151] width 149 height 10
type input "******"
click at [319, 178] on span "OK" at bounding box center [317, 176] width 6 height 7
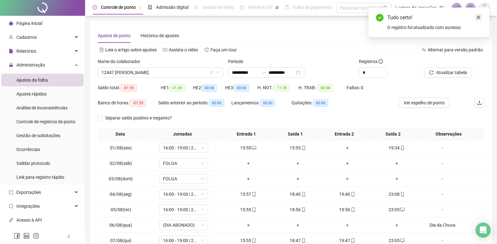
click at [481, 18] on link "Close" at bounding box center [478, 17] width 7 height 7
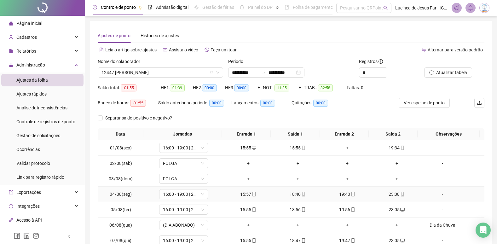
scroll to position [57, 0]
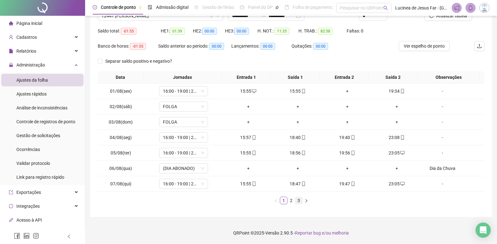
click at [297, 200] on link "3" at bounding box center [298, 200] width 7 height 7
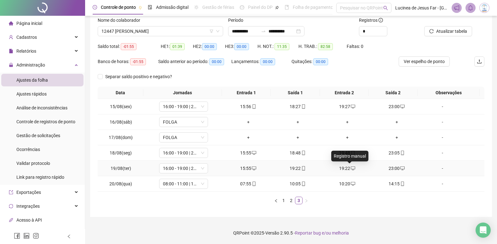
click at [351, 169] on icon "desktop" at bounding box center [353, 168] width 4 height 4
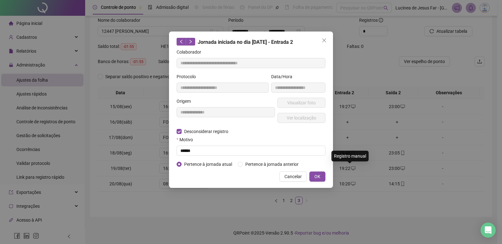
type input "**********"
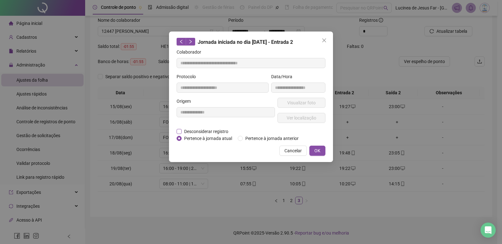
click at [216, 132] on span "Desconsiderar registro" at bounding box center [206, 131] width 49 height 7
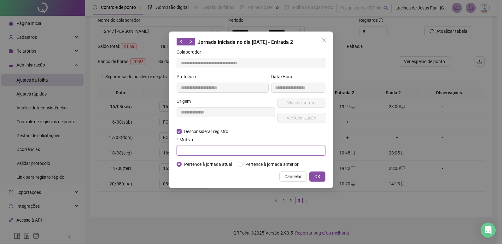
click at [204, 149] on input "text" at bounding box center [251, 151] width 149 height 10
type input "******"
click at [319, 177] on span "OK" at bounding box center [317, 176] width 6 height 7
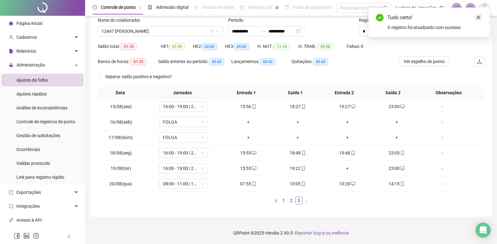
click at [479, 15] on icon "close" at bounding box center [478, 17] width 4 height 4
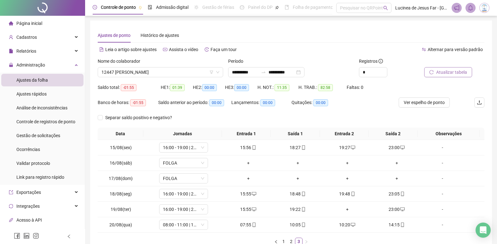
scroll to position [0, 0]
click at [449, 71] on span "Atualizar tabela" at bounding box center [451, 72] width 31 height 7
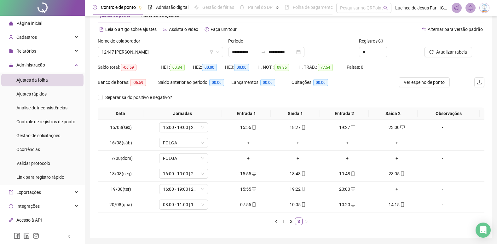
scroll to position [32, 0]
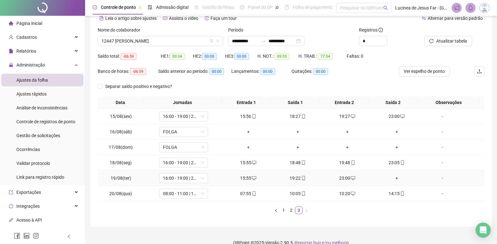
click at [391, 178] on div "+" at bounding box center [397, 178] width 44 height 7
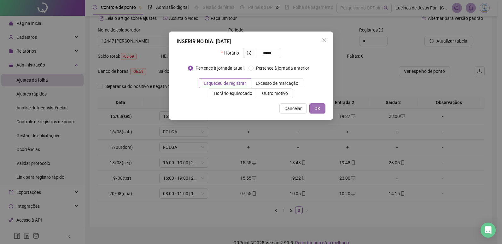
type input "*****"
click at [320, 109] on span "OK" at bounding box center [317, 108] width 6 height 7
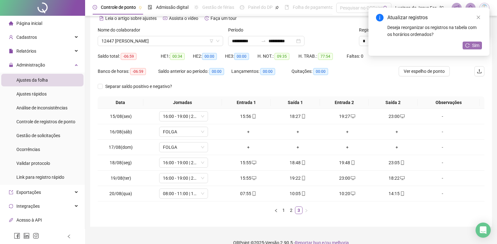
click at [476, 42] on span "Sim" at bounding box center [475, 45] width 7 height 7
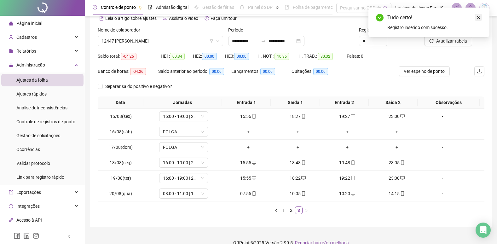
click at [480, 18] on icon "close" at bounding box center [478, 17] width 4 height 4
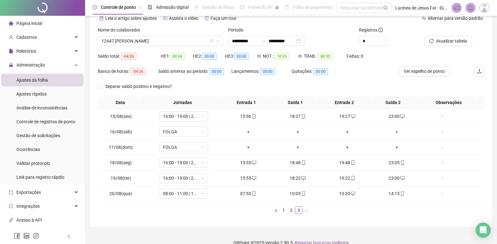
scroll to position [0, 0]
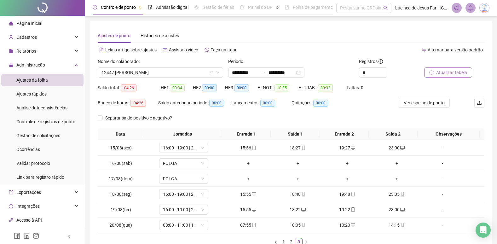
click at [447, 73] on span "Atualizar tabela" at bounding box center [451, 72] width 31 height 7
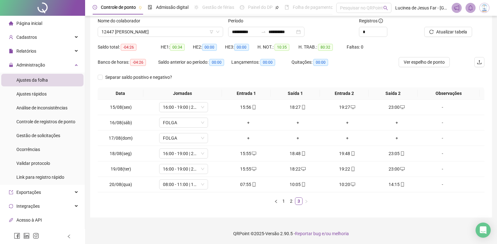
scroll to position [41, 0]
click at [286, 200] on link "1" at bounding box center [283, 200] width 7 height 7
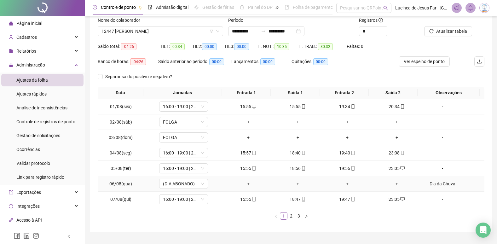
scroll to position [57, 0]
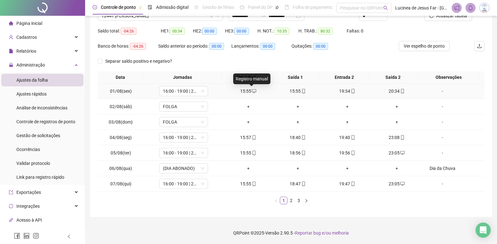
click at [252, 91] on icon "desktop" at bounding box center [254, 91] width 4 height 4
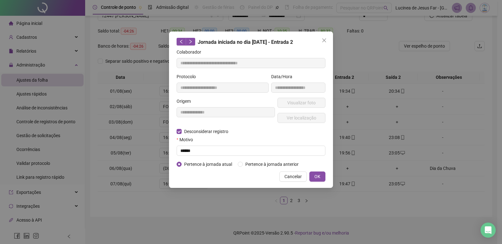
type input "**********"
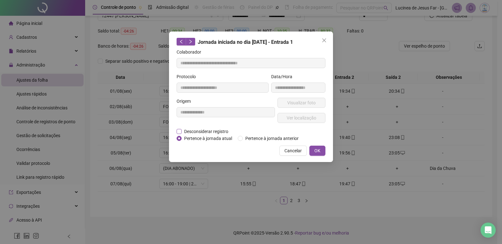
click at [211, 131] on span "Desconsiderar registro" at bounding box center [206, 131] width 49 height 7
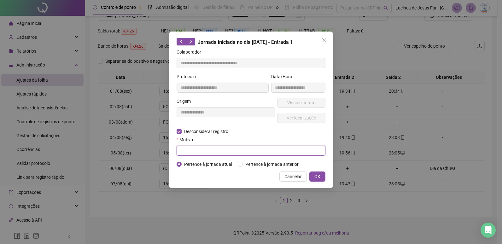
click at [199, 149] on input "text" at bounding box center [251, 151] width 149 height 10
type input "******"
click at [316, 173] on span "OK" at bounding box center [317, 176] width 6 height 7
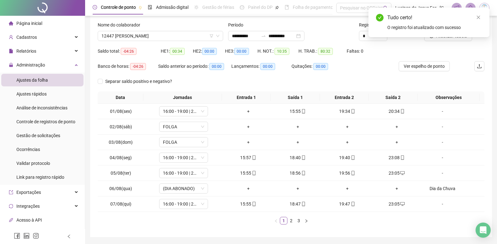
scroll to position [25, 0]
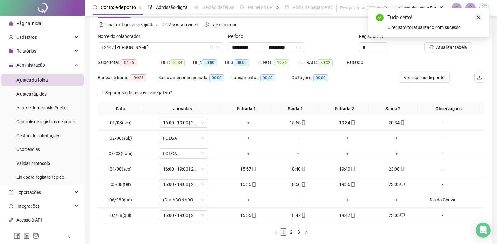
click at [478, 18] on icon "close" at bounding box center [478, 17] width 4 height 4
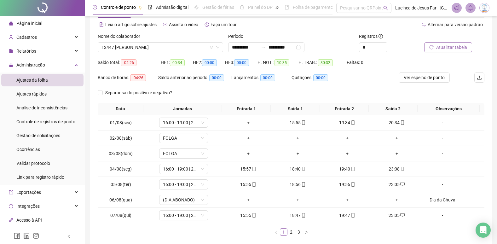
click at [449, 45] on span "Atualizar tabela" at bounding box center [451, 47] width 31 height 7
click at [433, 77] on span "Ver espelho de ponto" at bounding box center [424, 77] width 41 height 7
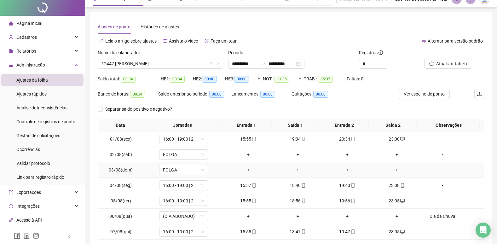
scroll to position [0, 0]
